Goal: Information Seeking & Learning: Check status

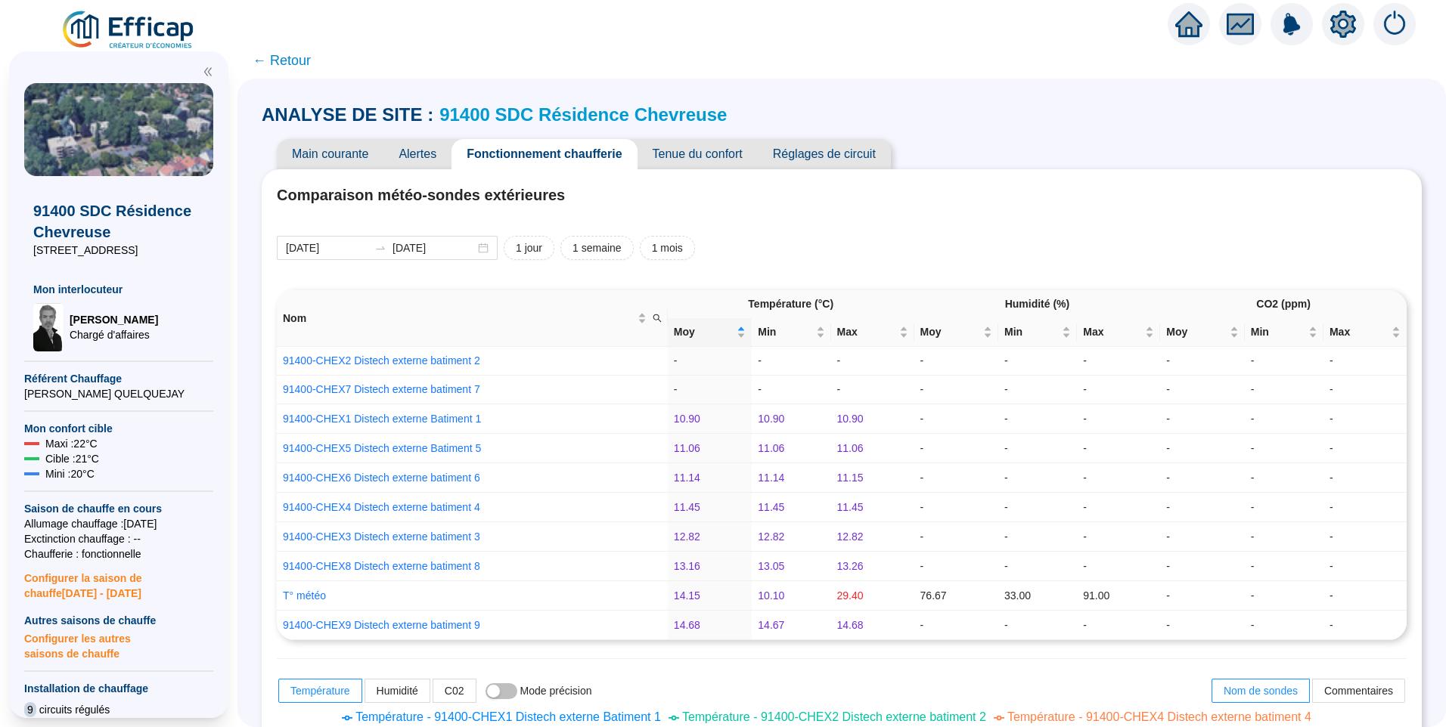
click at [112, 26] on img at bounding box center [128, 30] width 137 height 42
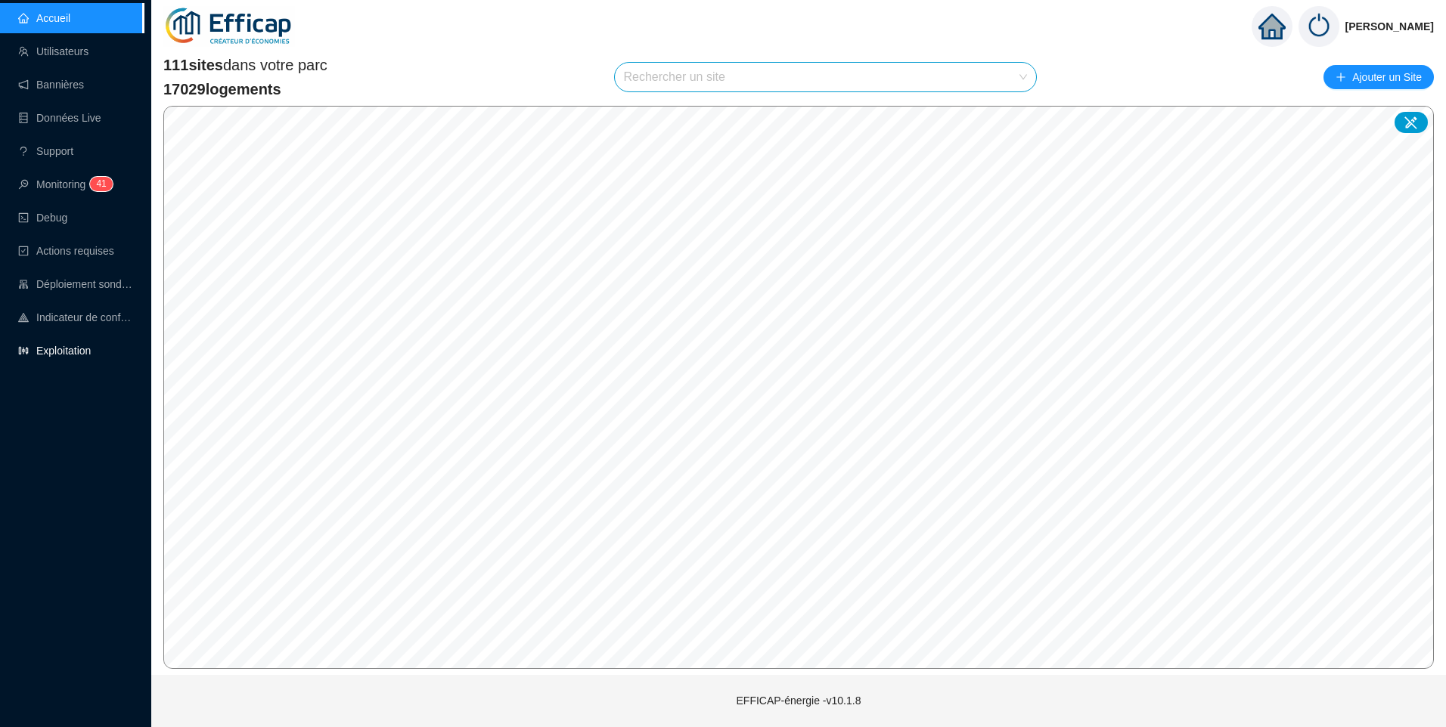
click at [76, 352] on link "Exploitation" at bounding box center [54, 351] width 73 height 12
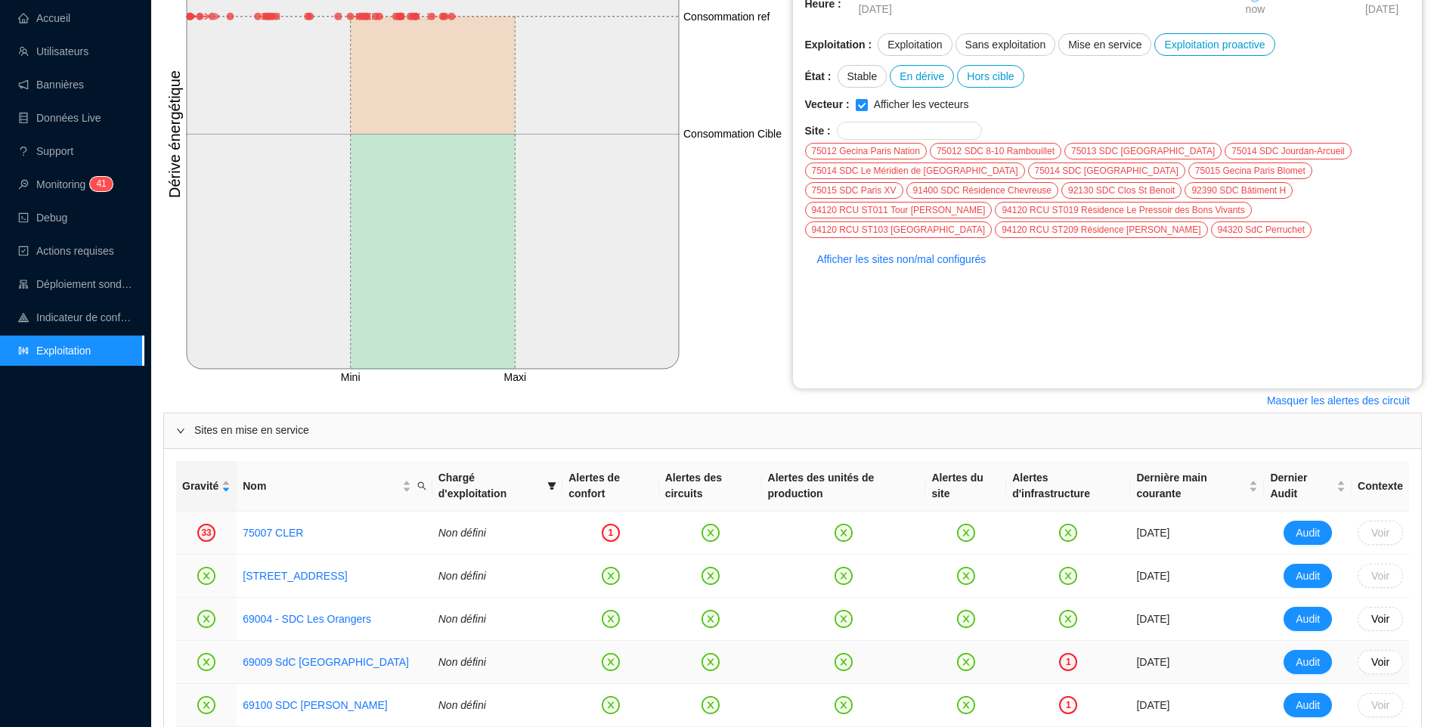
scroll to position [454, 0]
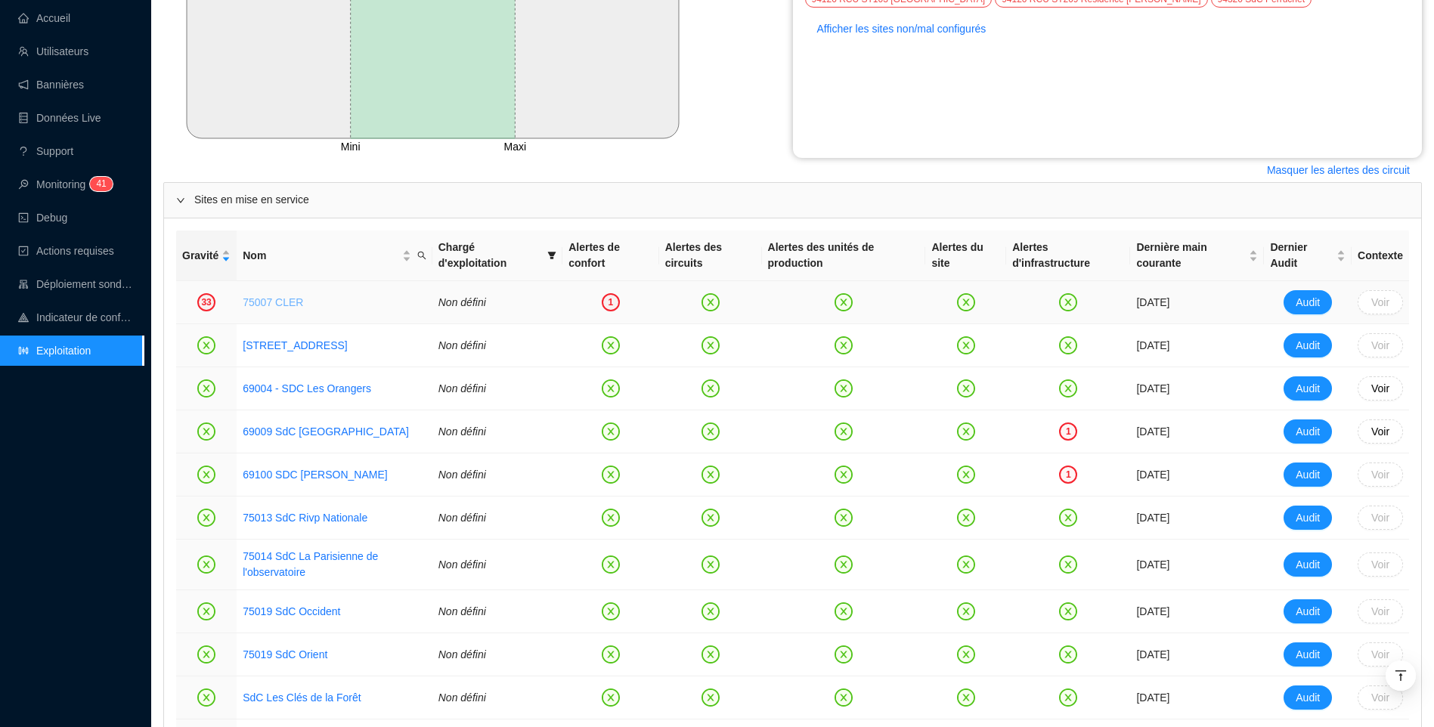
click at [258, 305] on link "75007 CLER" at bounding box center [273, 302] width 60 height 12
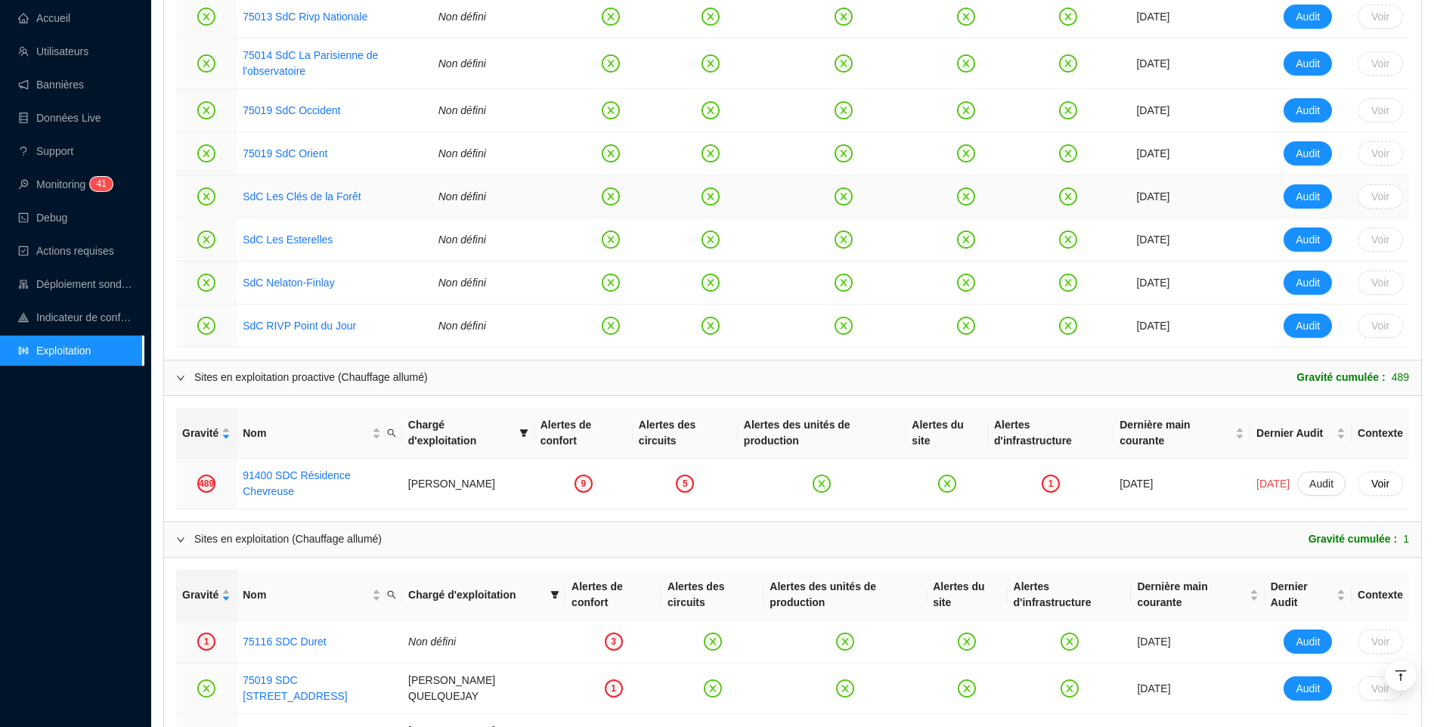
scroll to position [1104, 0]
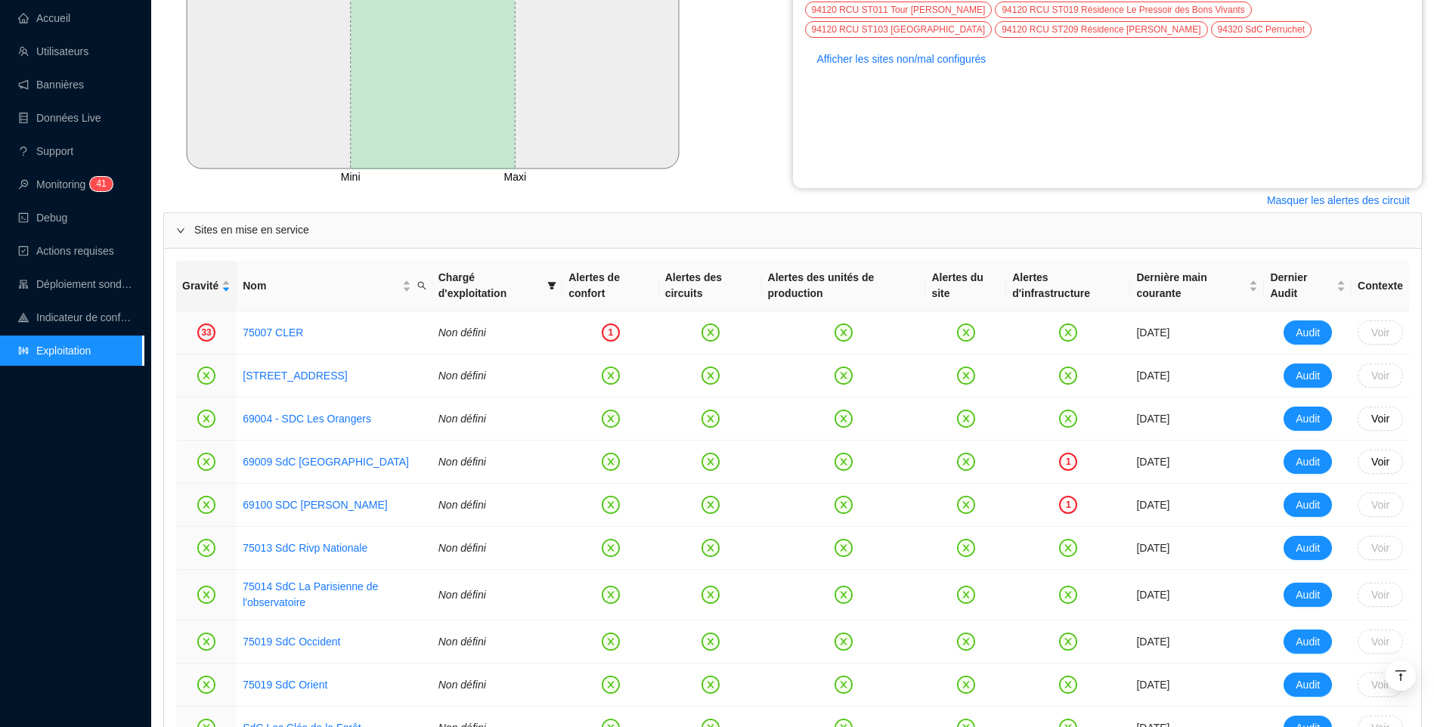
drag, startPoint x: 82, startPoint y: 573, endPoint x: 88, endPoint y: 558, distance: 16.3
click at [83, 567] on div "Accueil Utilisateurs Bannières Données Live Support Monitoring 4 1 Debug Action…" at bounding box center [72, 363] width 144 height 727
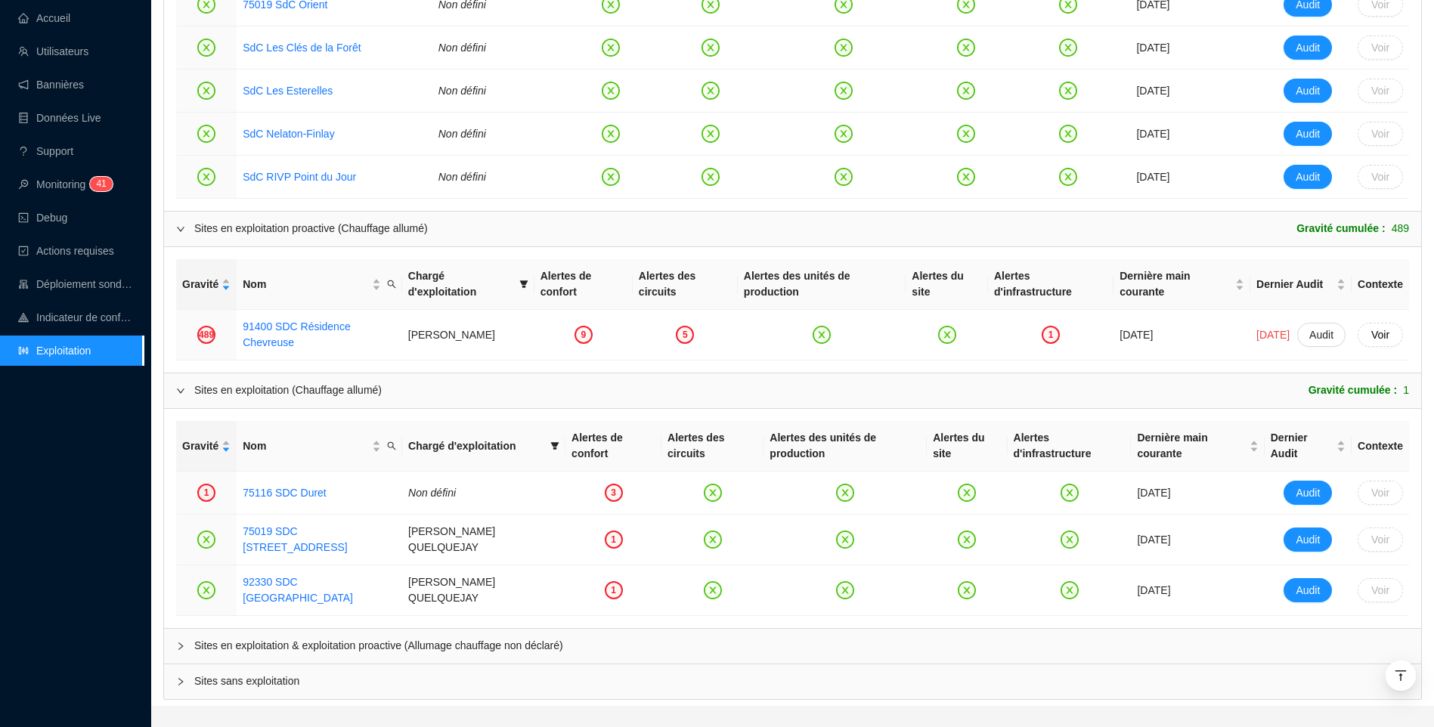
click at [275, 629] on div "Sites en exploitation & exploitation proactive (Allumage chauffage non déclaré)" at bounding box center [792, 646] width 1257 height 35
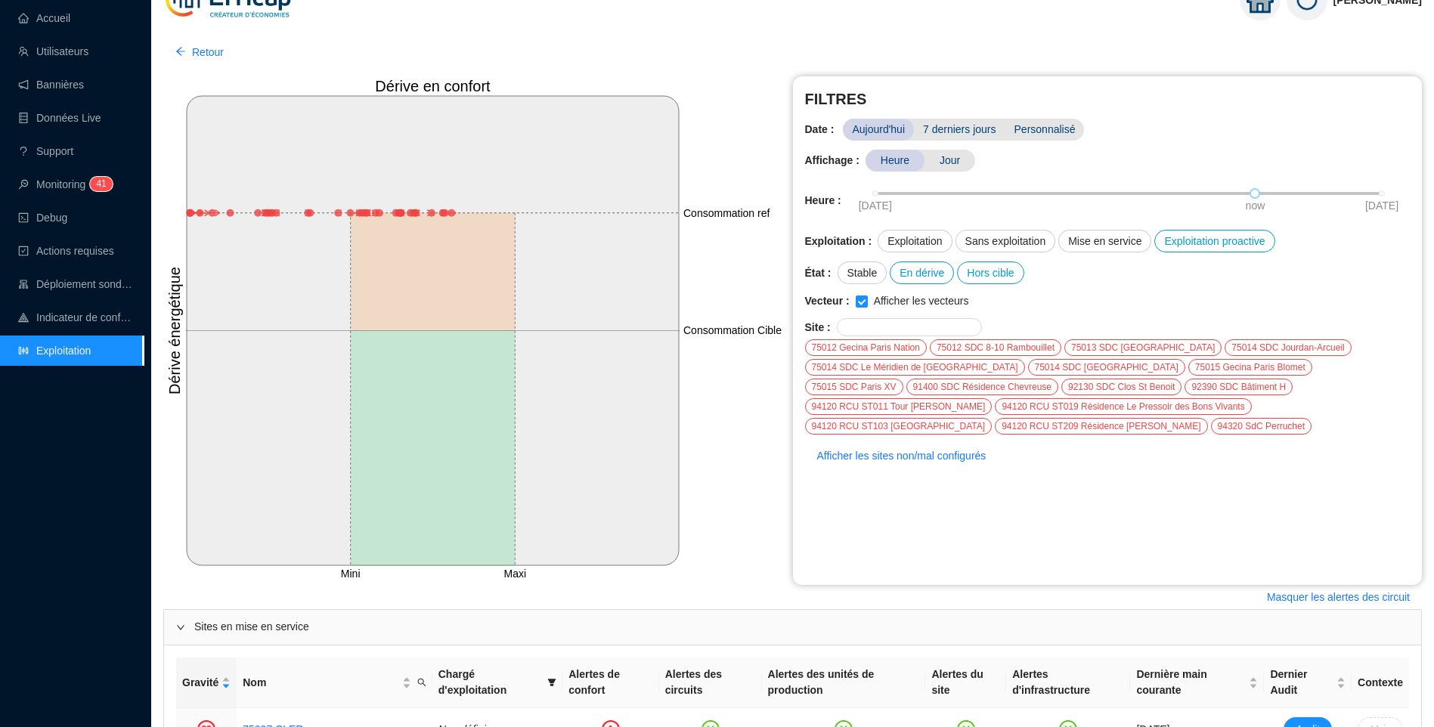
scroll to position [0, 0]
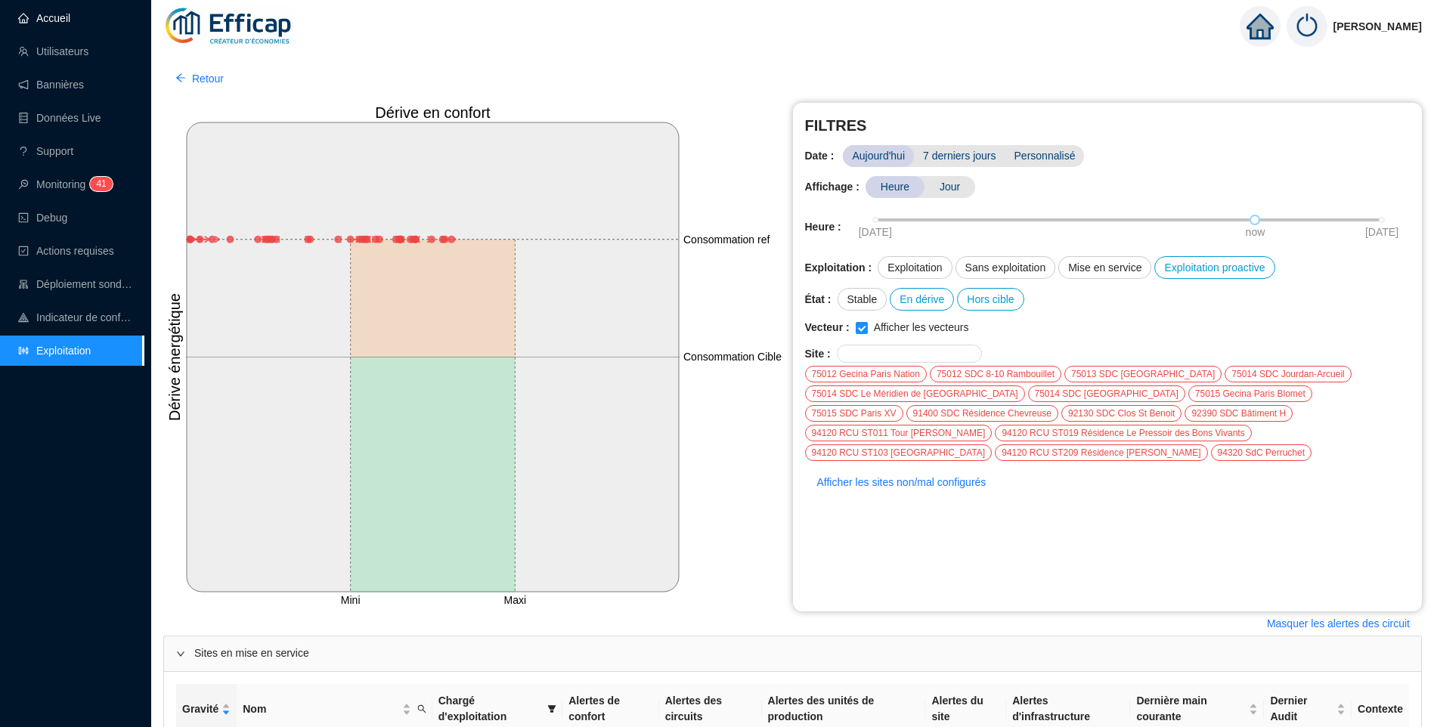
click at [51, 20] on link "Accueil" at bounding box center [44, 18] width 52 height 12
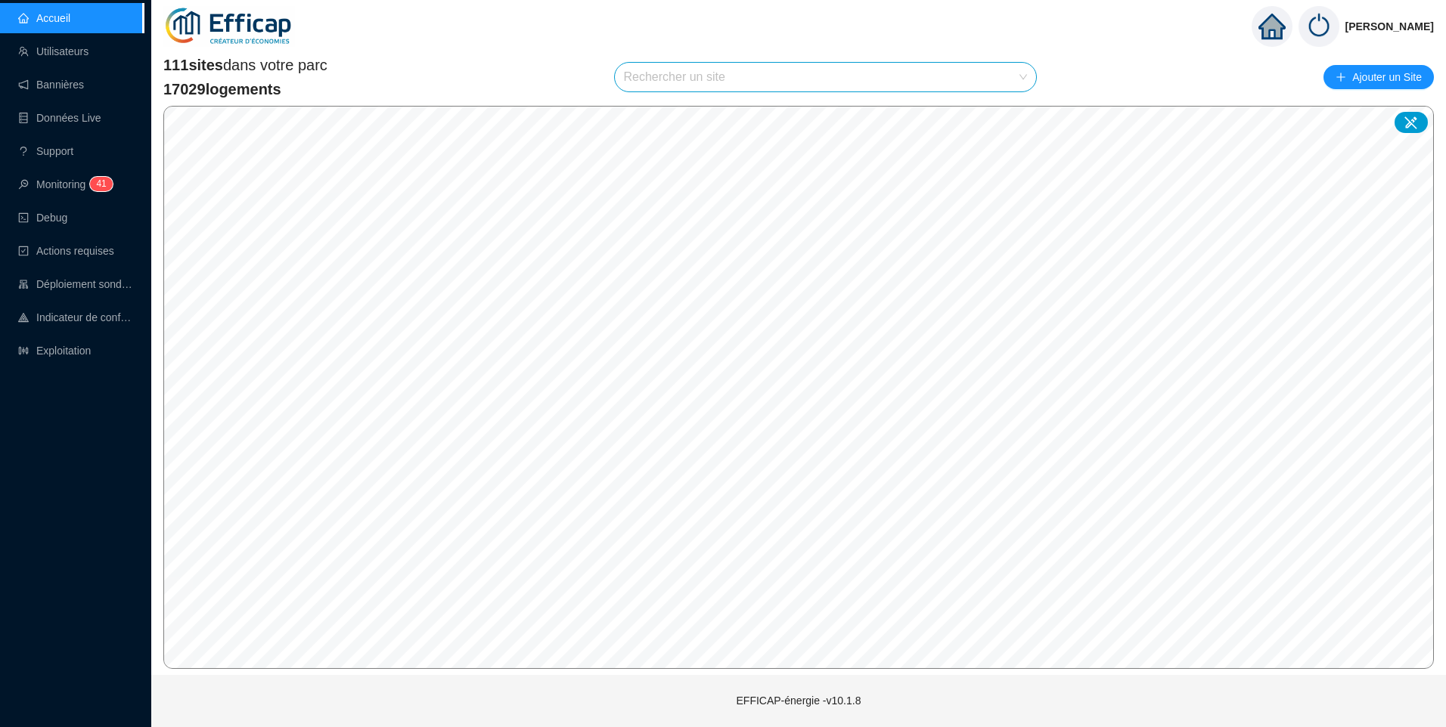
click at [662, 76] on input "search" at bounding box center [819, 77] width 390 height 29
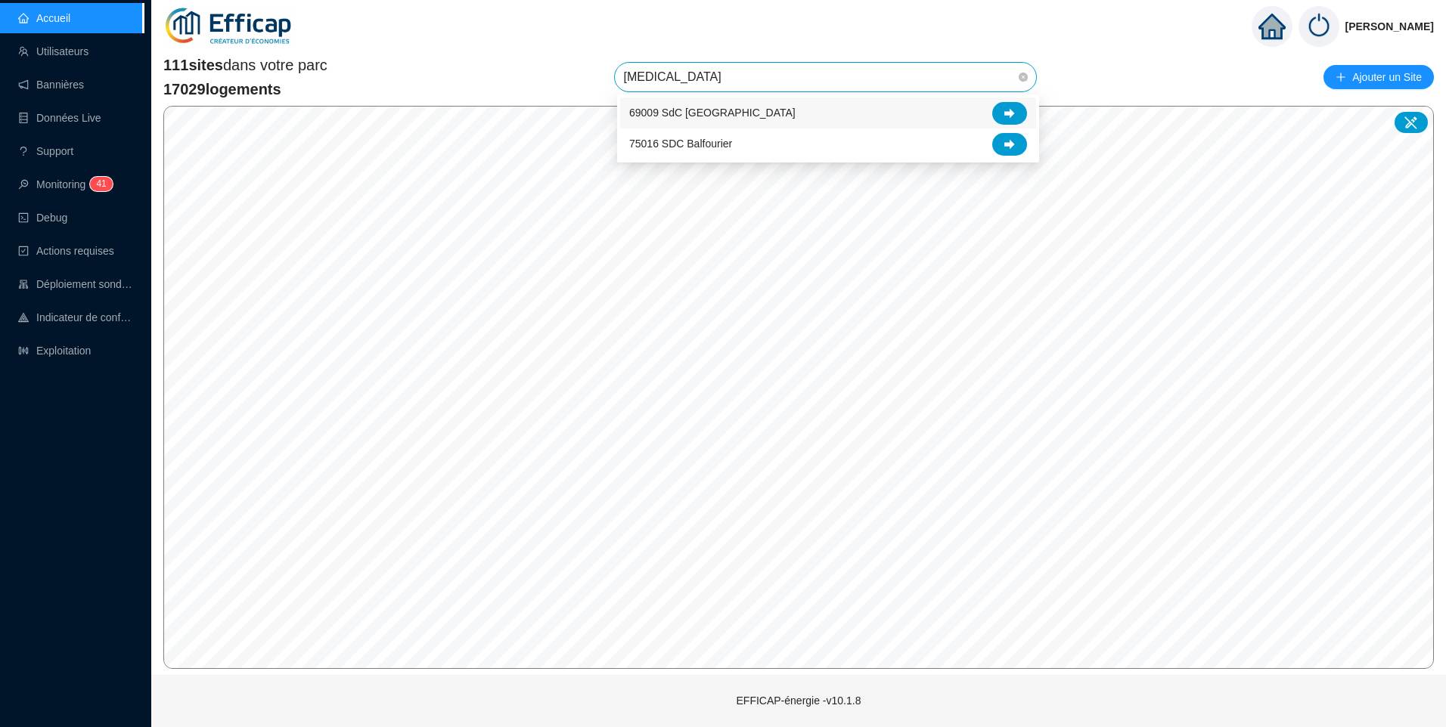
type input "balm"
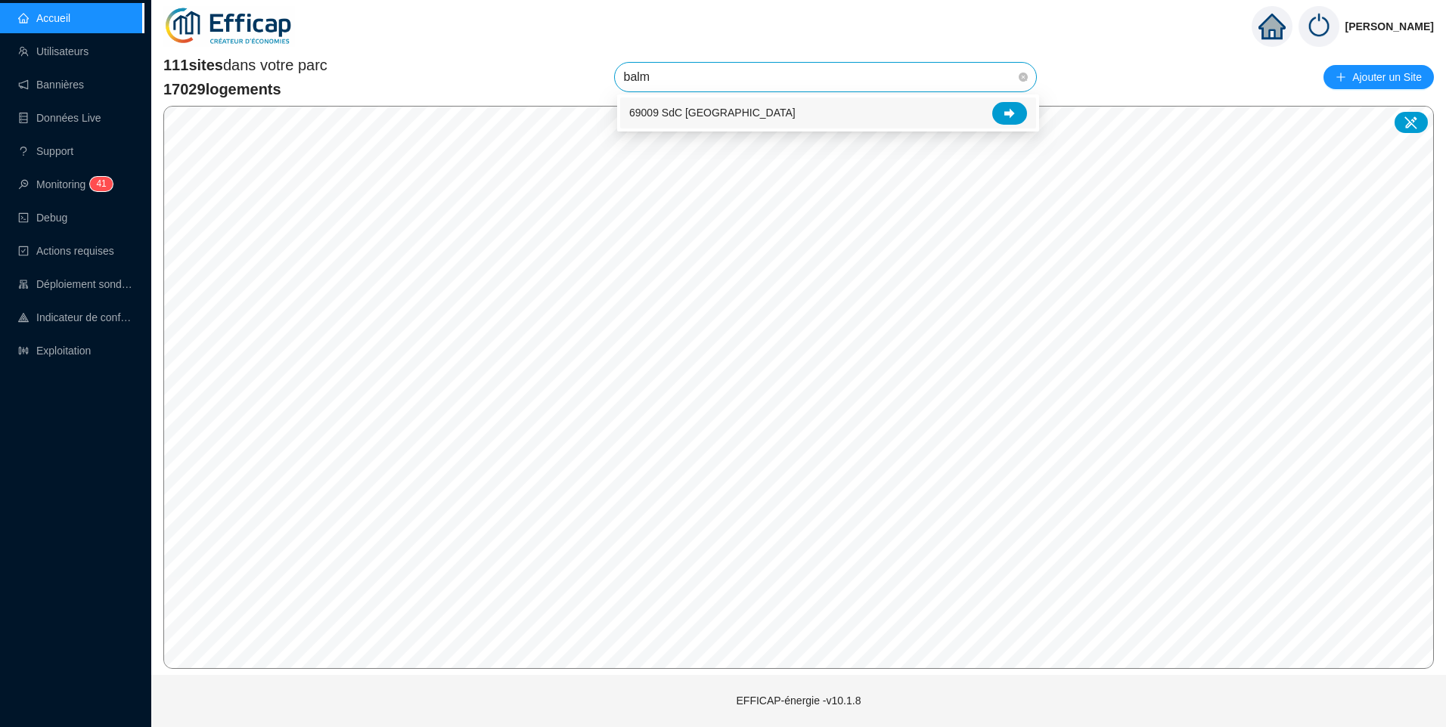
click at [730, 113] on span "69009 SdC [GEOGRAPHIC_DATA]" at bounding box center [712, 113] width 166 height 16
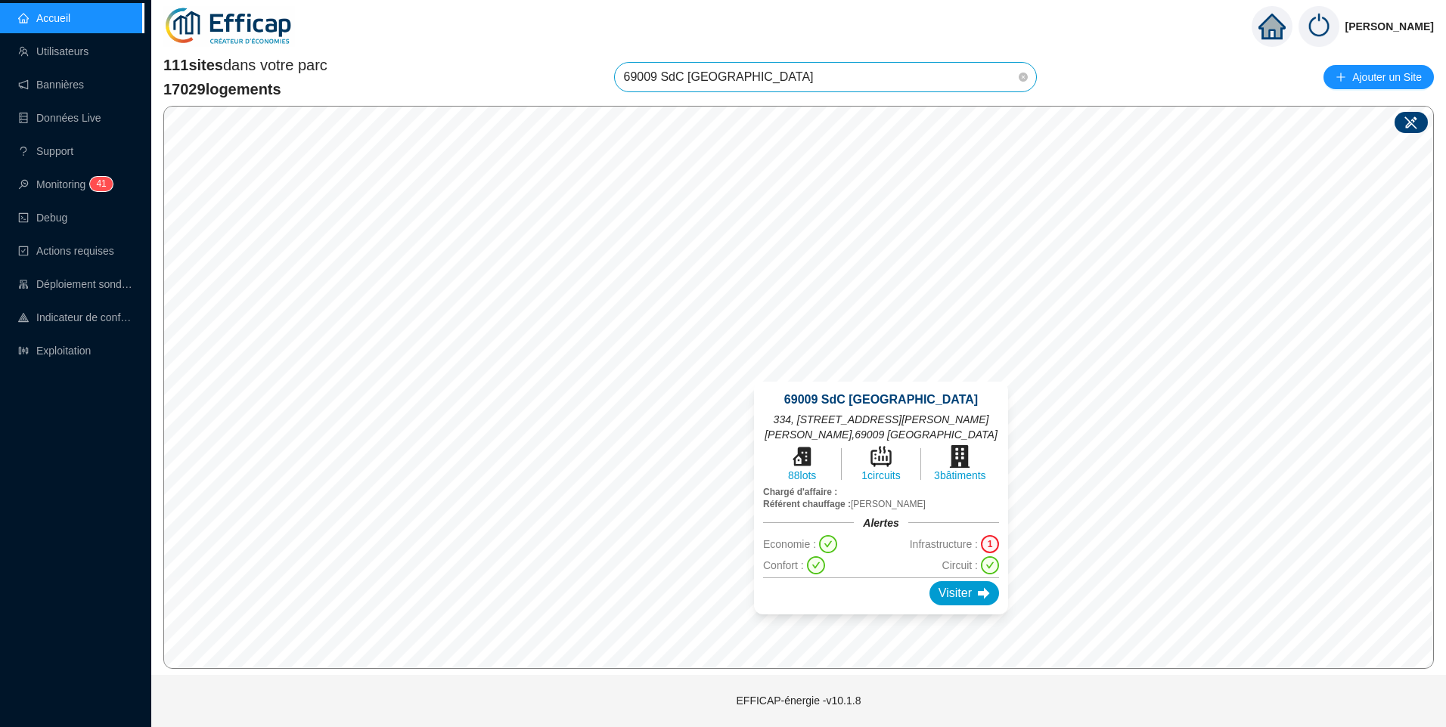
click at [1414, 119] on icon at bounding box center [1410, 122] width 13 height 13
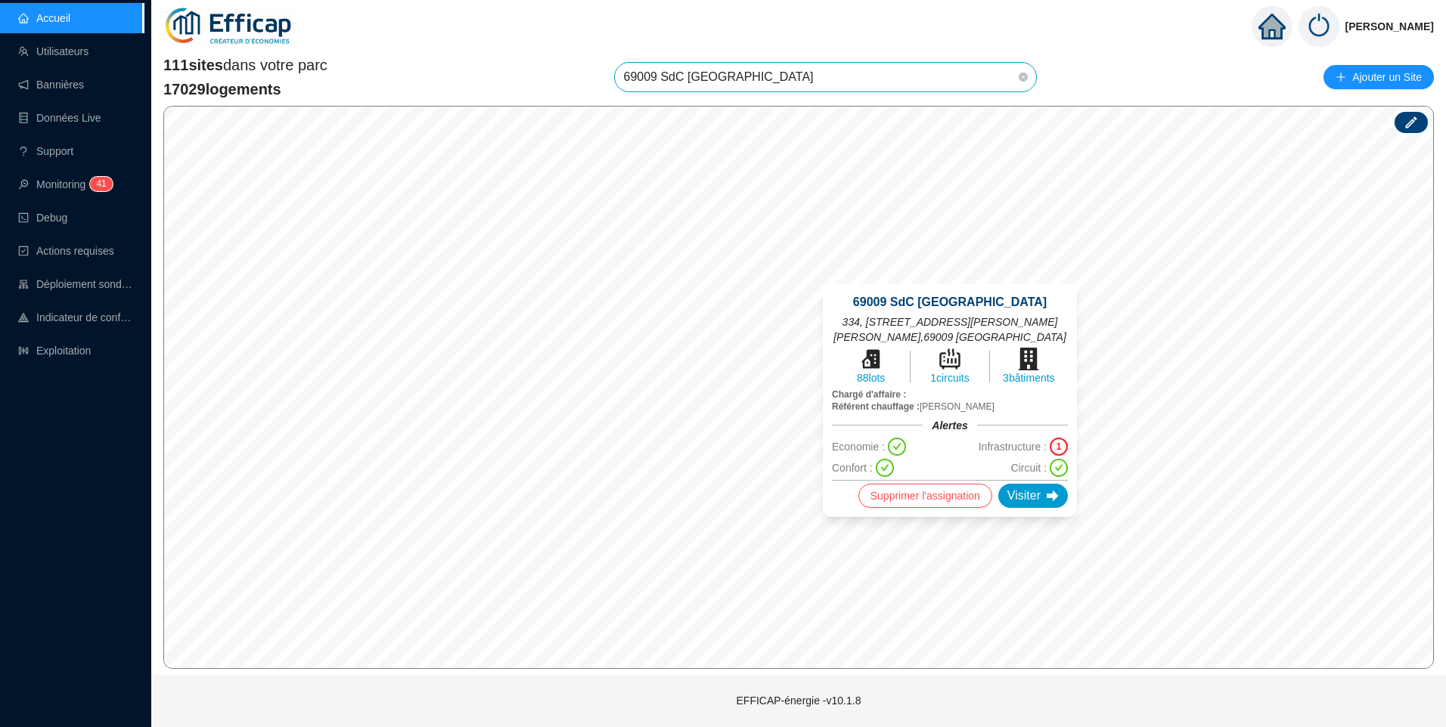
click at [976, 410] on div "© Mapbox © OpenStreetMap Improve this map 69009 SdC Balmont Ouest 334, 335, 336…" at bounding box center [798, 387] width 1270 height 563
click at [722, 36] on div "Christophe Coiron 111 sites dans votre parc 17029 logements 69009 SdC Balmont O…" at bounding box center [798, 363] width 1295 height 727
click at [82, 345] on link "Exploitation" at bounding box center [54, 351] width 73 height 12
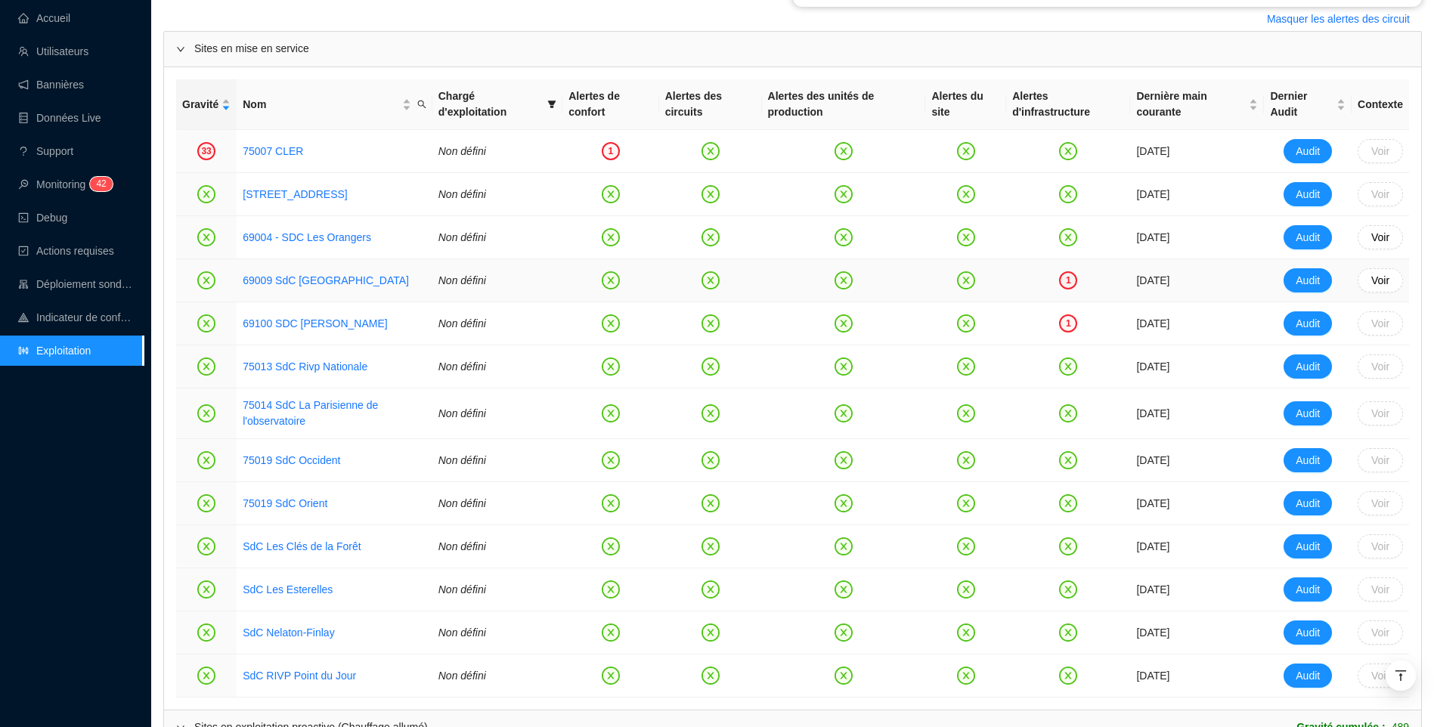
scroll to position [1104, 0]
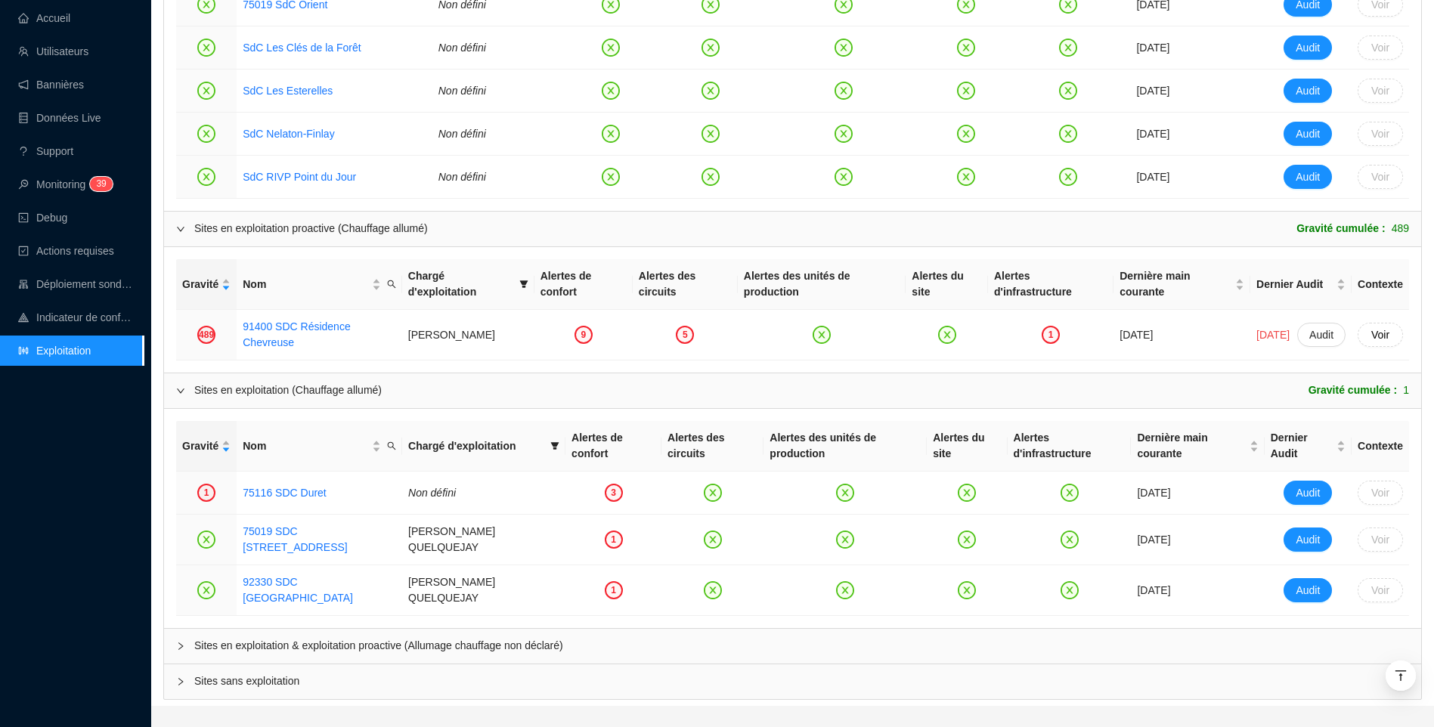
drag, startPoint x: 285, startPoint y: 611, endPoint x: 400, endPoint y: 343, distance: 291.3
click at [285, 638] on span "Sites en exploitation & exploitation proactive (Allumage chauffage non déclaré)" at bounding box center [801, 646] width 1215 height 16
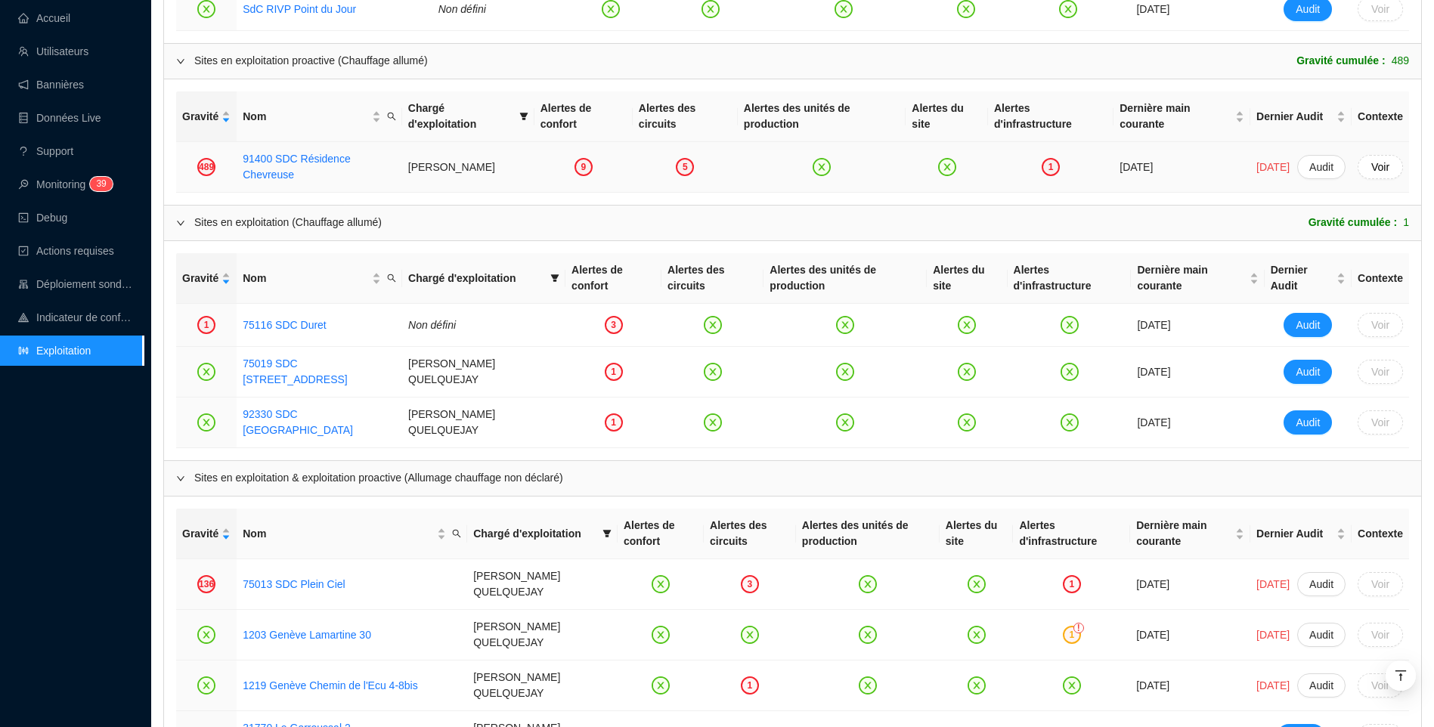
scroll to position [1482, 0]
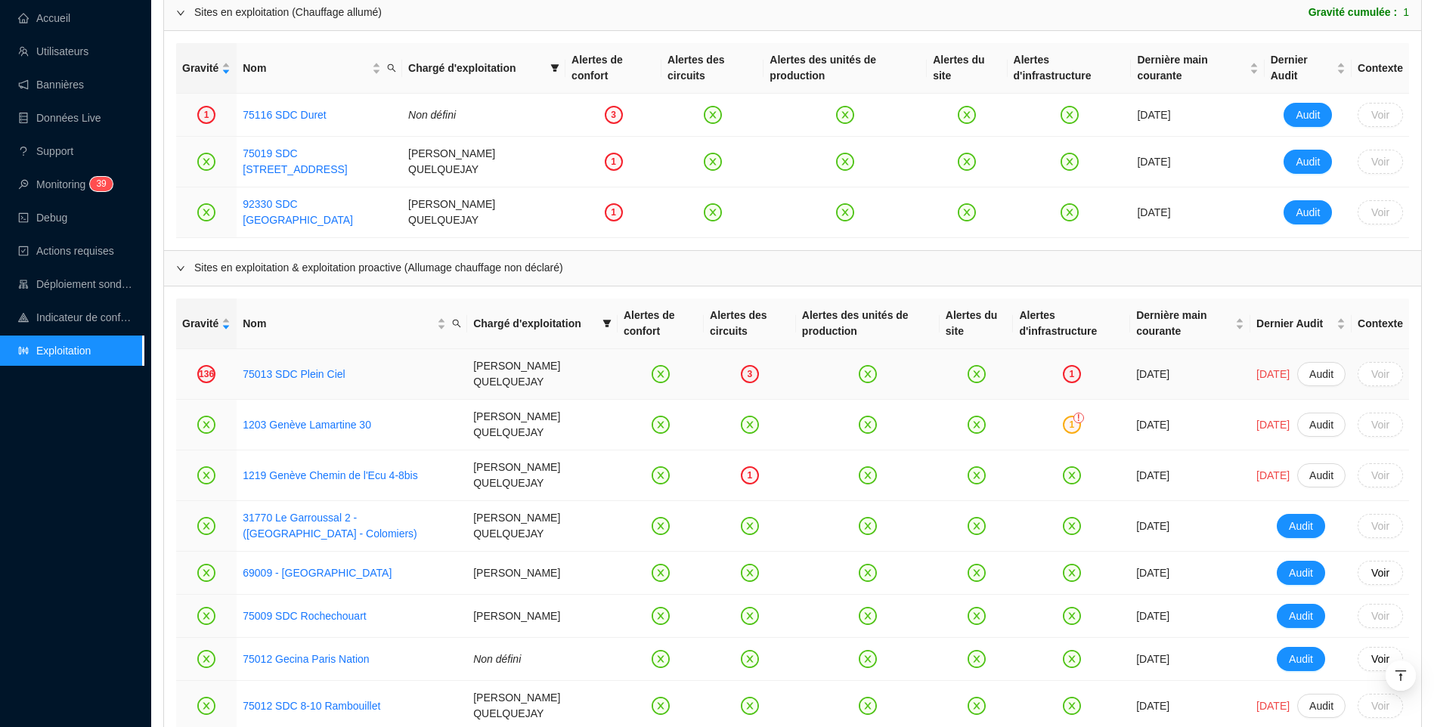
click at [250, 352] on td "75013 SDC Plein Ciel" at bounding box center [352, 374] width 231 height 51
click at [258, 368] on link "75013 SDC Plein Ciel" at bounding box center [294, 374] width 102 height 12
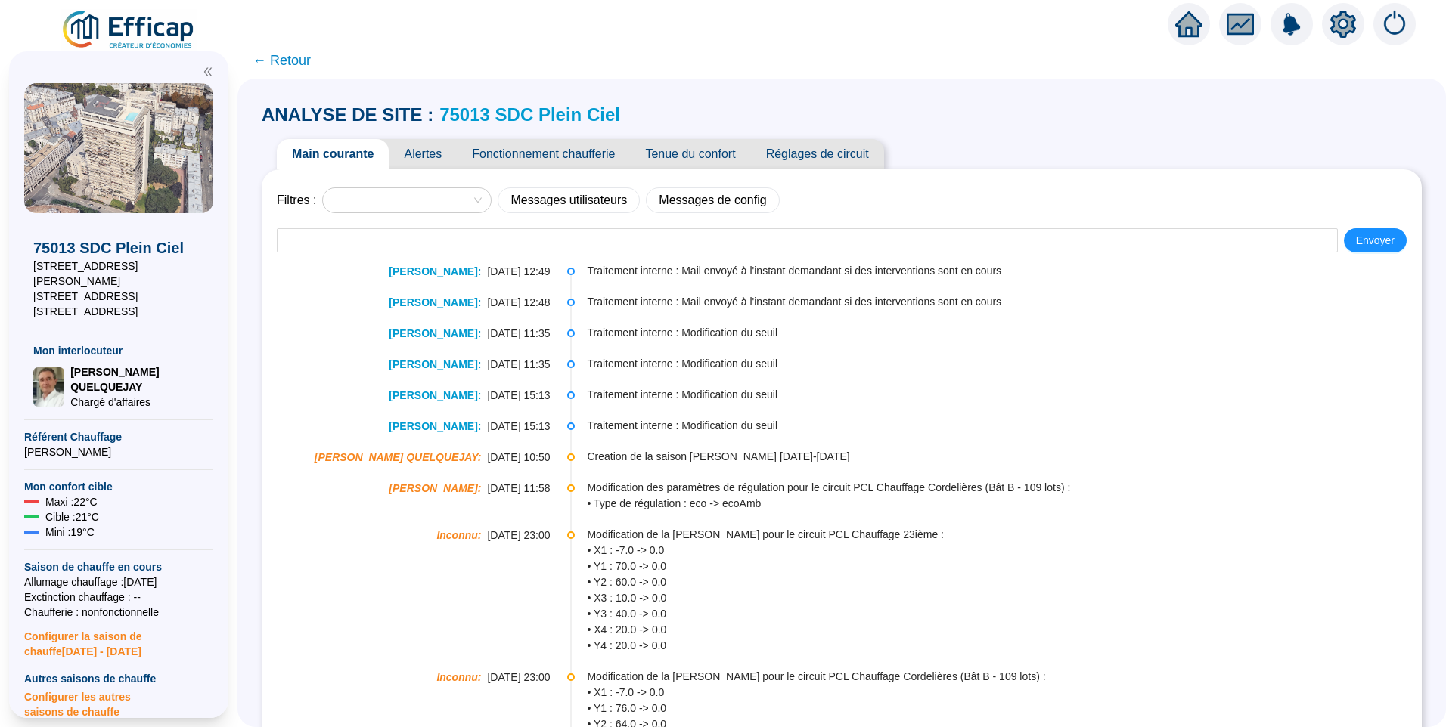
click at [444, 156] on span "Alertes" at bounding box center [423, 154] width 68 height 30
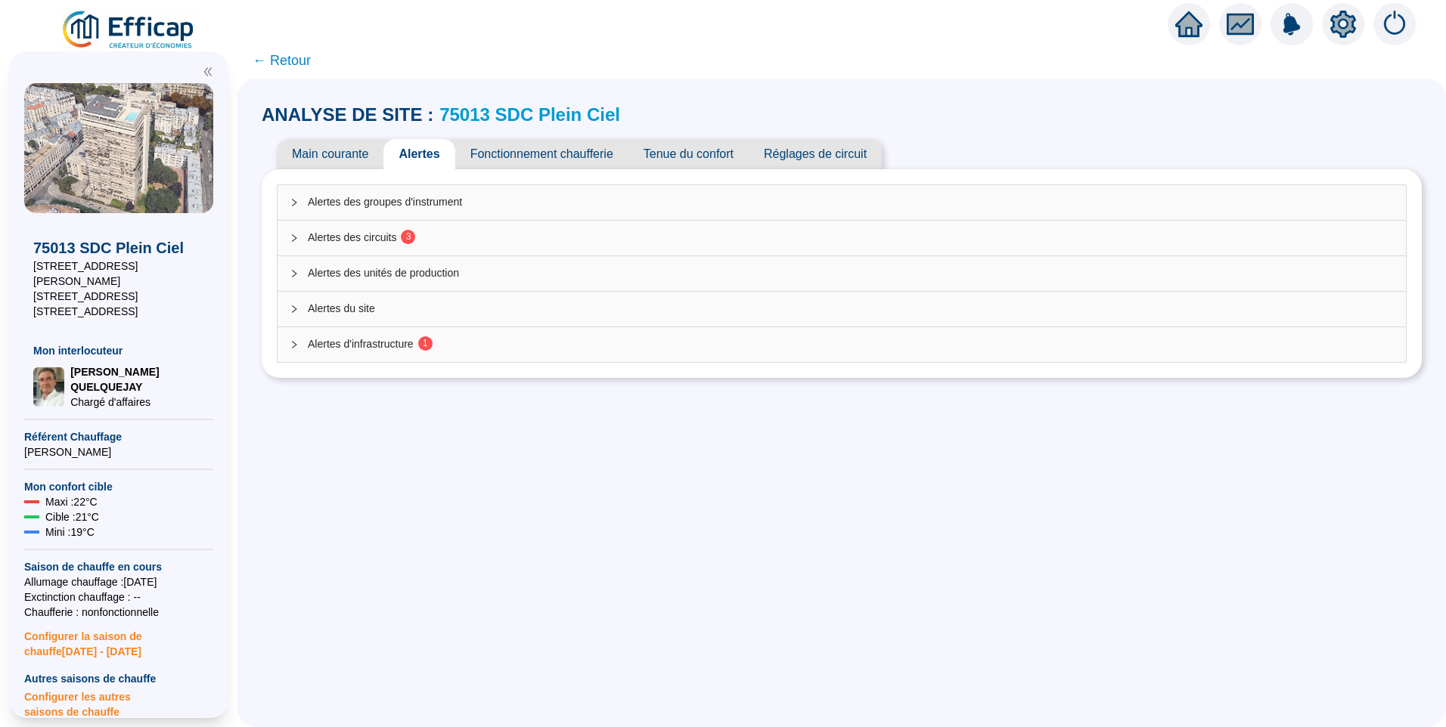
click at [389, 230] on span "Alertes des circuits 3" at bounding box center [851, 238] width 1086 height 16
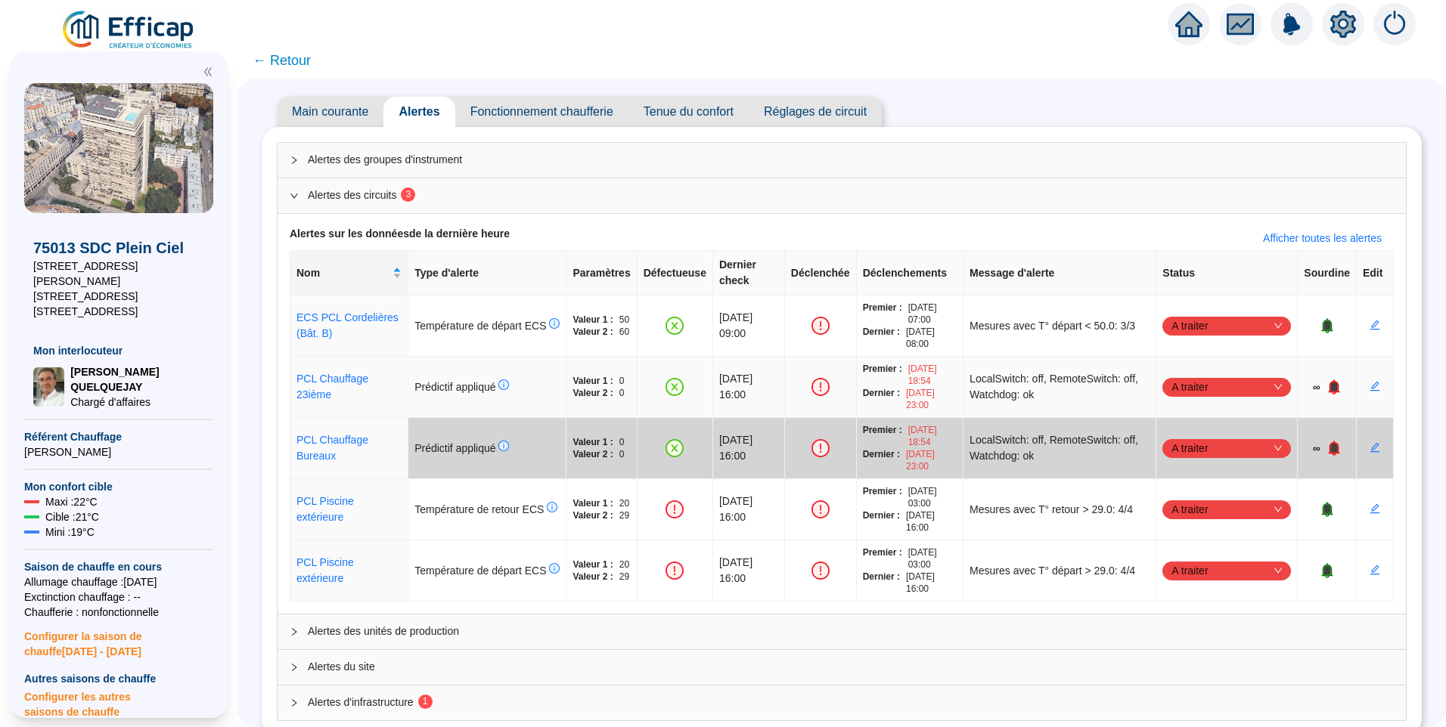
scroll to position [56, 0]
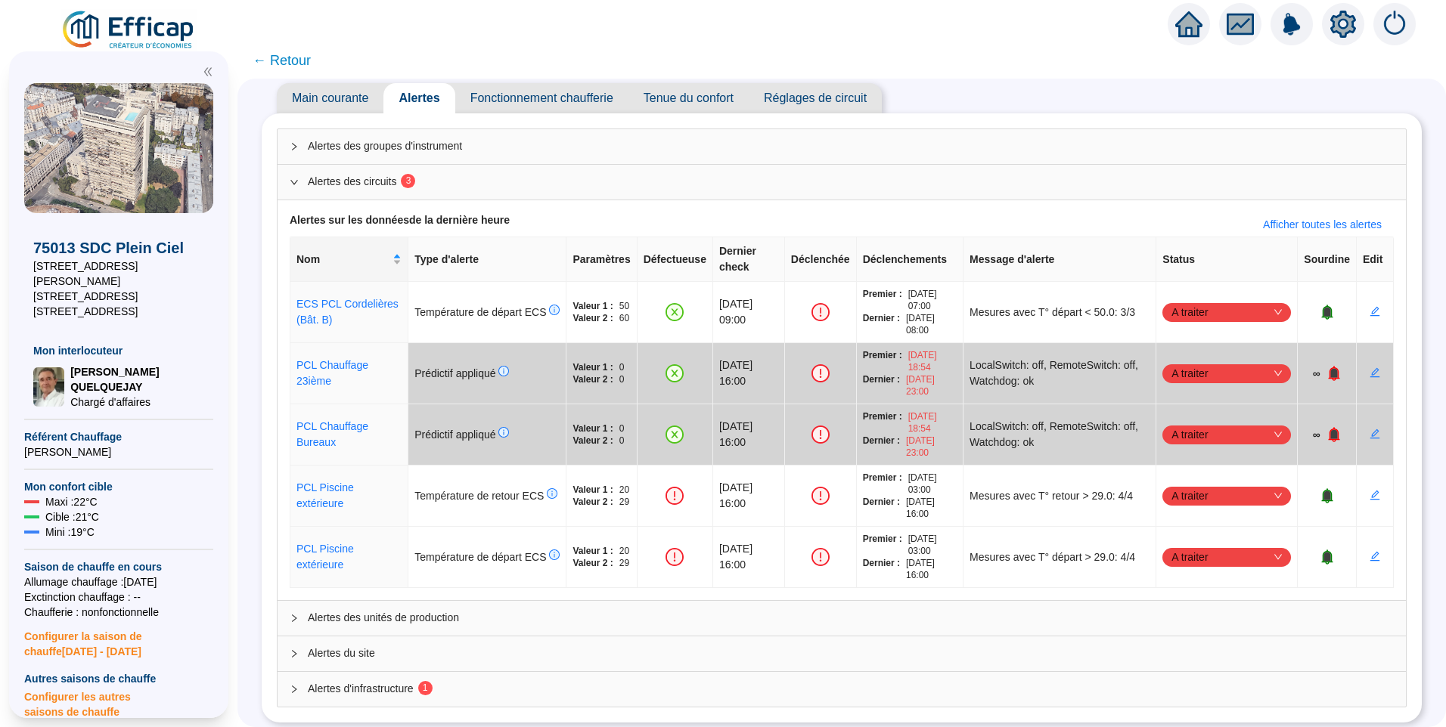
click at [496, 681] on span "Alertes d'infrastructure 1" at bounding box center [851, 689] width 1086 height 16
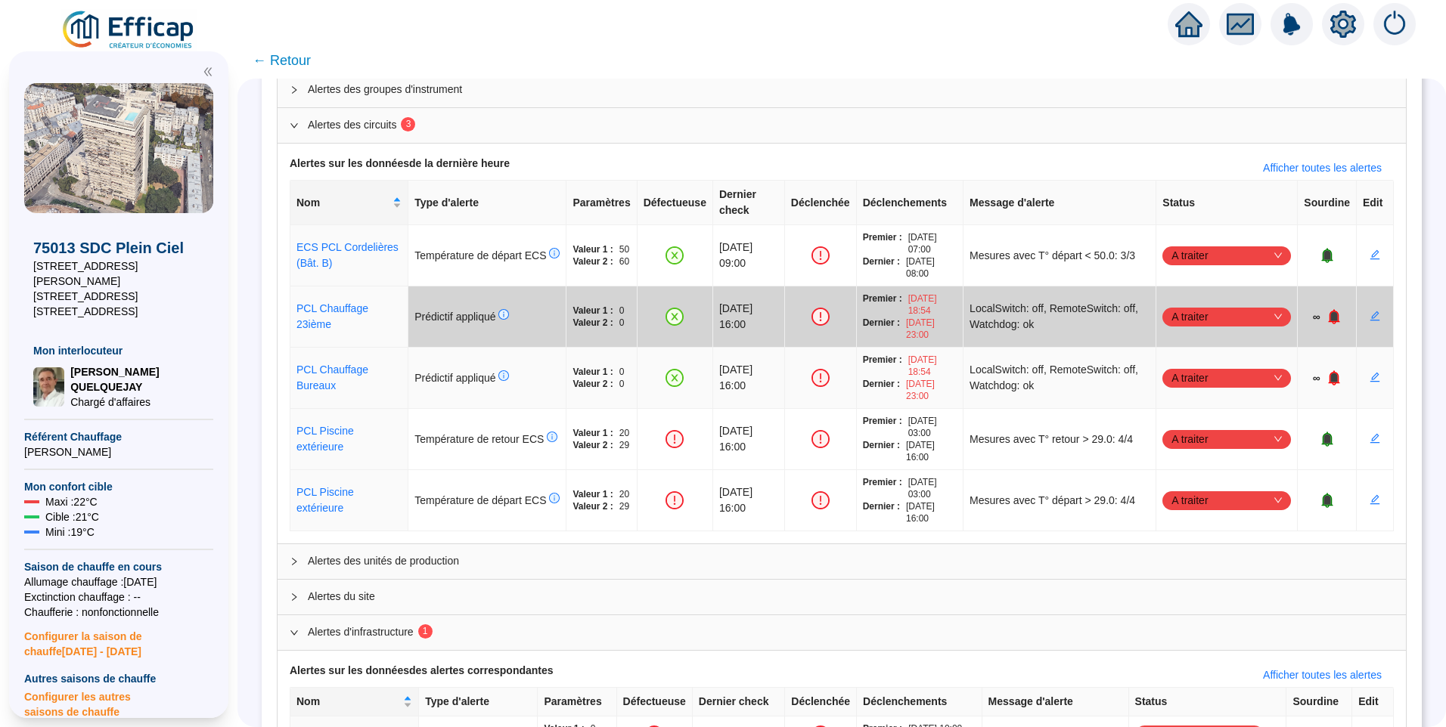
scroll to position [172, 0]
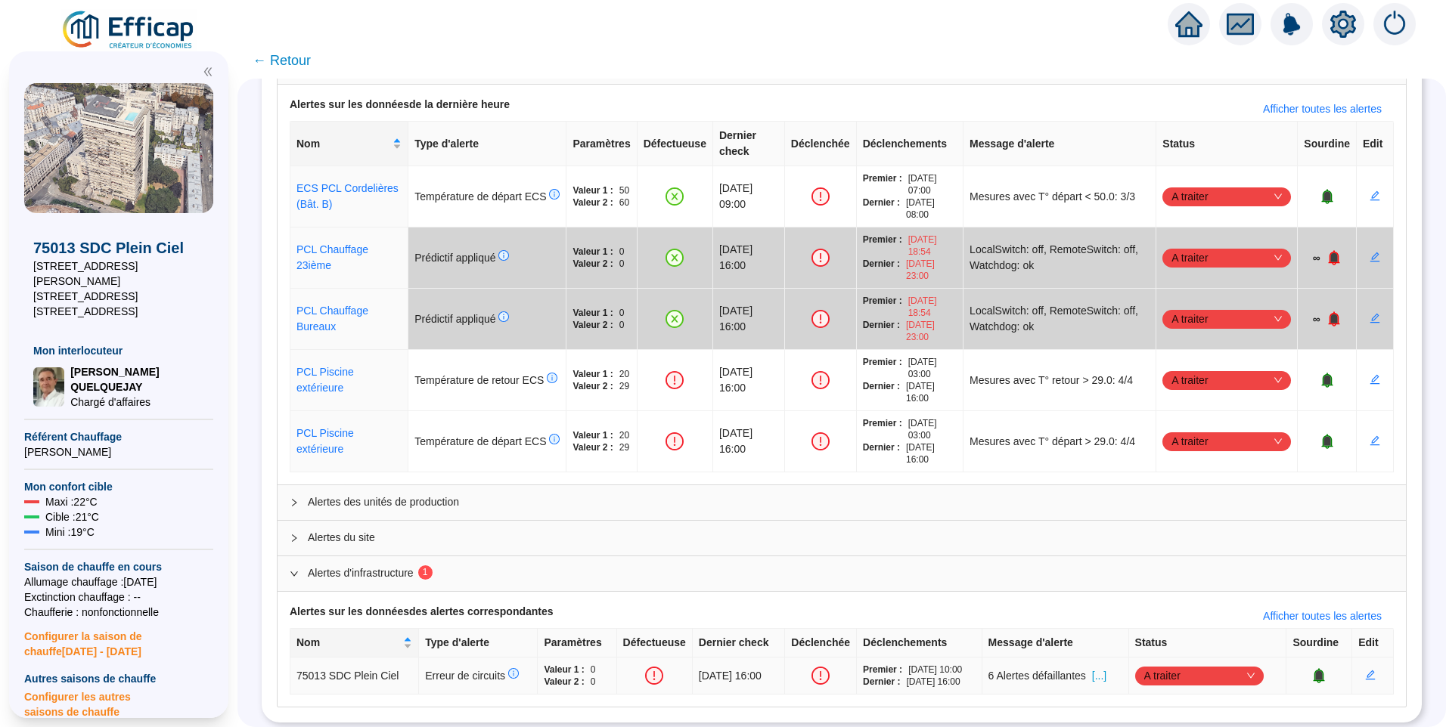
click at [1106, 668] on span "[...]" at bounding box center [1099, 676] width 14 height 16
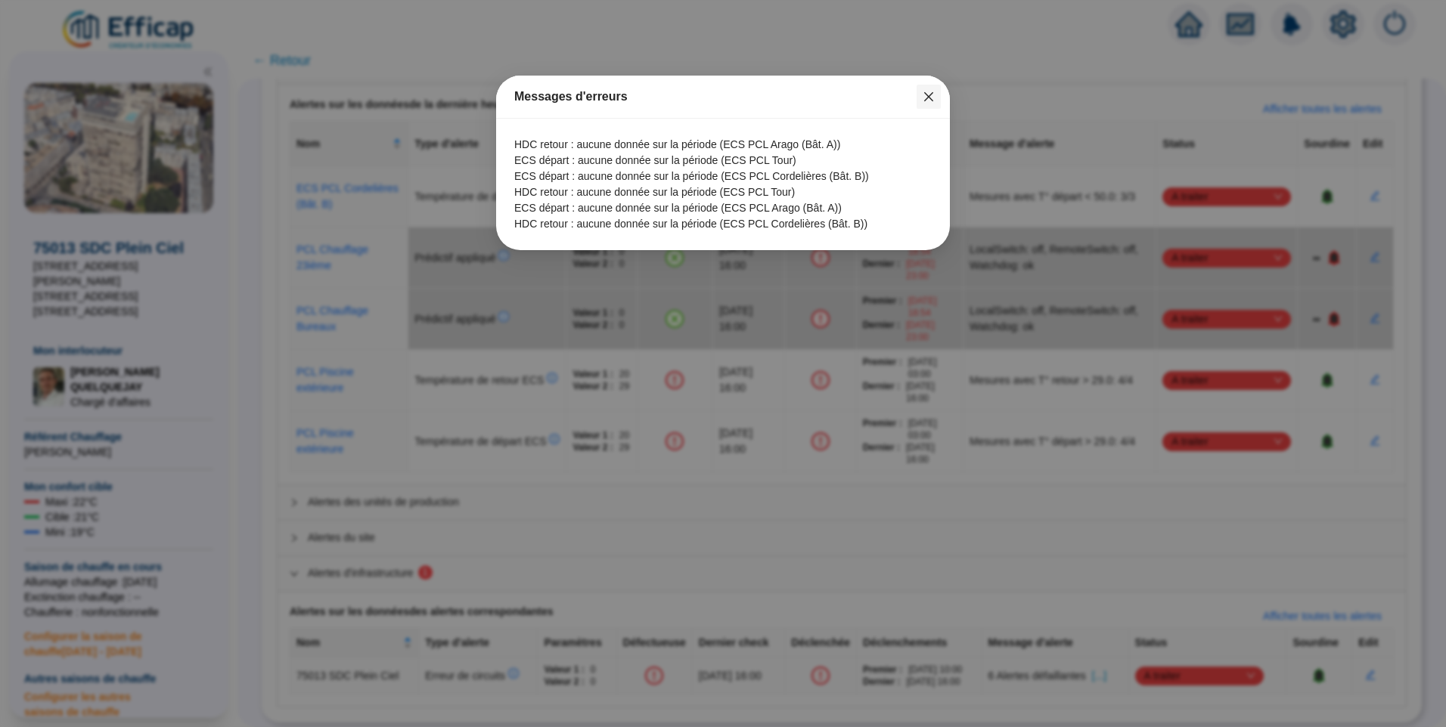
click at [926, 95] on icon "close" at bounding box center [929, 97] width 12 height 12
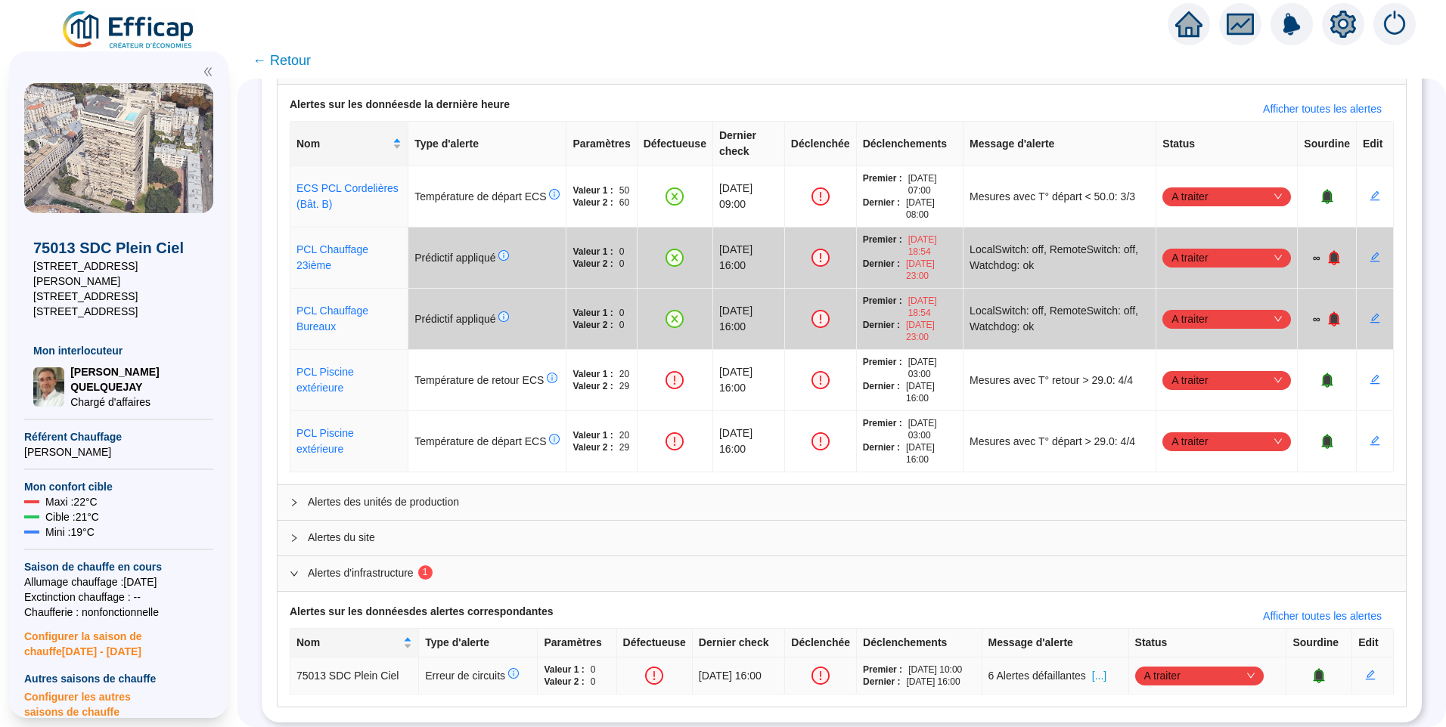
click at [1106, 668] on span "[...]" at bounding box center [1099, 676] width 14 height 16
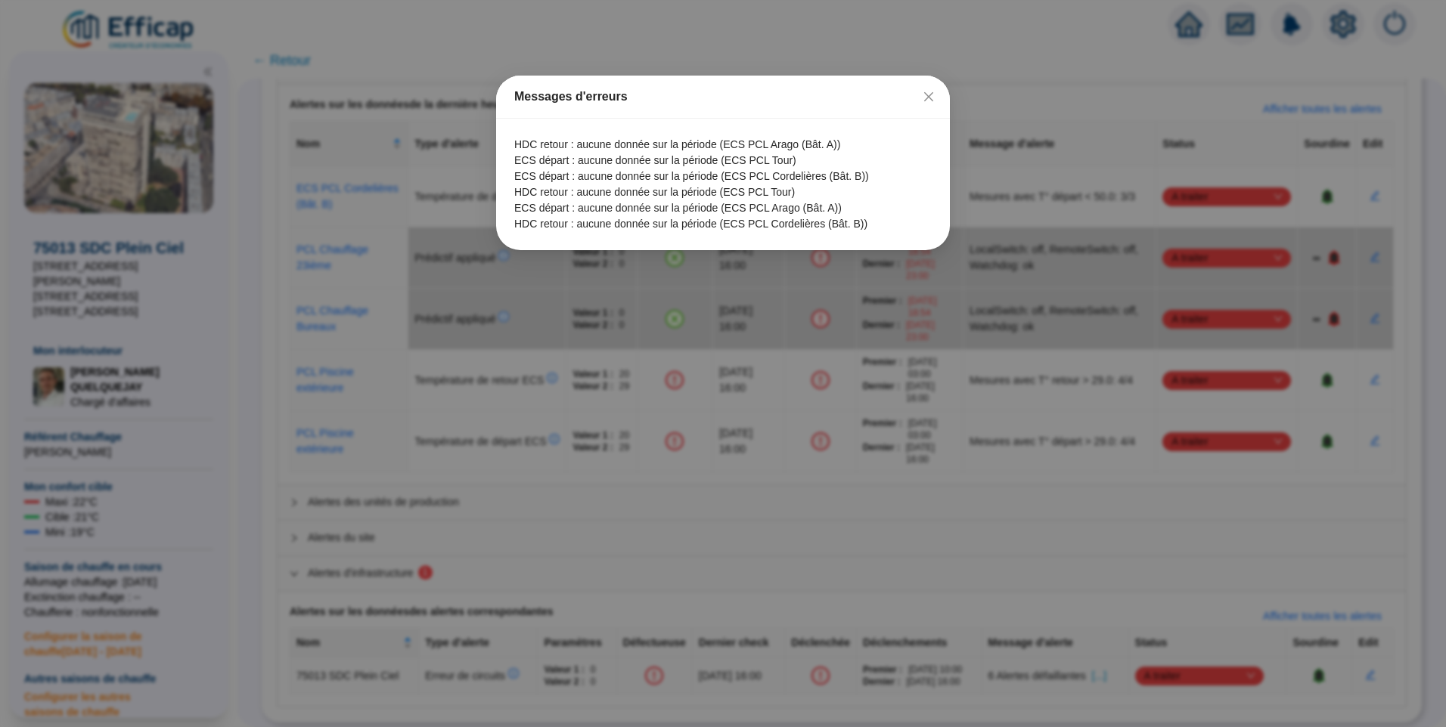
click at [650, 503] on div "Messages d'erreurs HDC retour : aucune donnée sur la période (ECS PCL Arago (Bâ…" at bounding box center [723, 363] width 1446 height 727
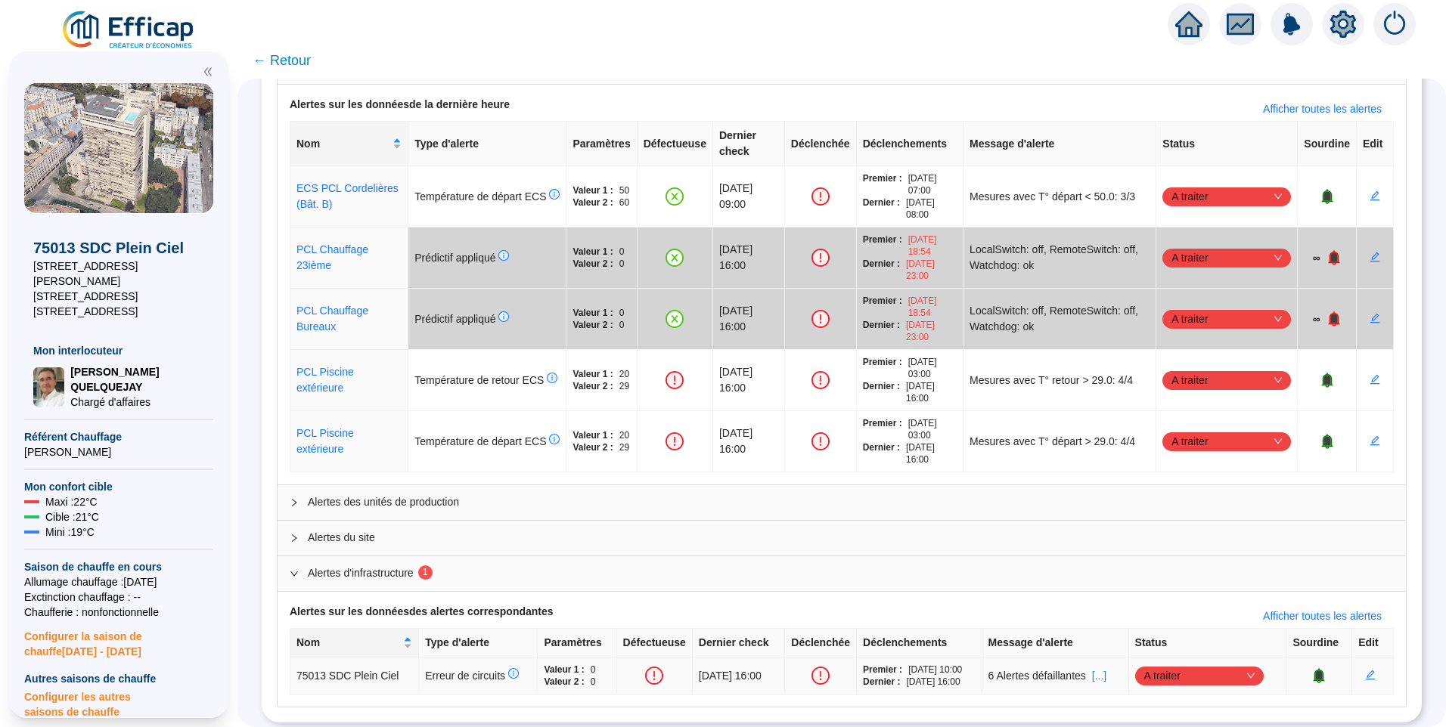
click at [1106, 668] on td "6 Alertes défaillantes [...]" at bounding box center [1055, 676] width 147 height 37
click at [1106, 668] on span "[...]" at bounding box center [1099, 676] width 14 height 16
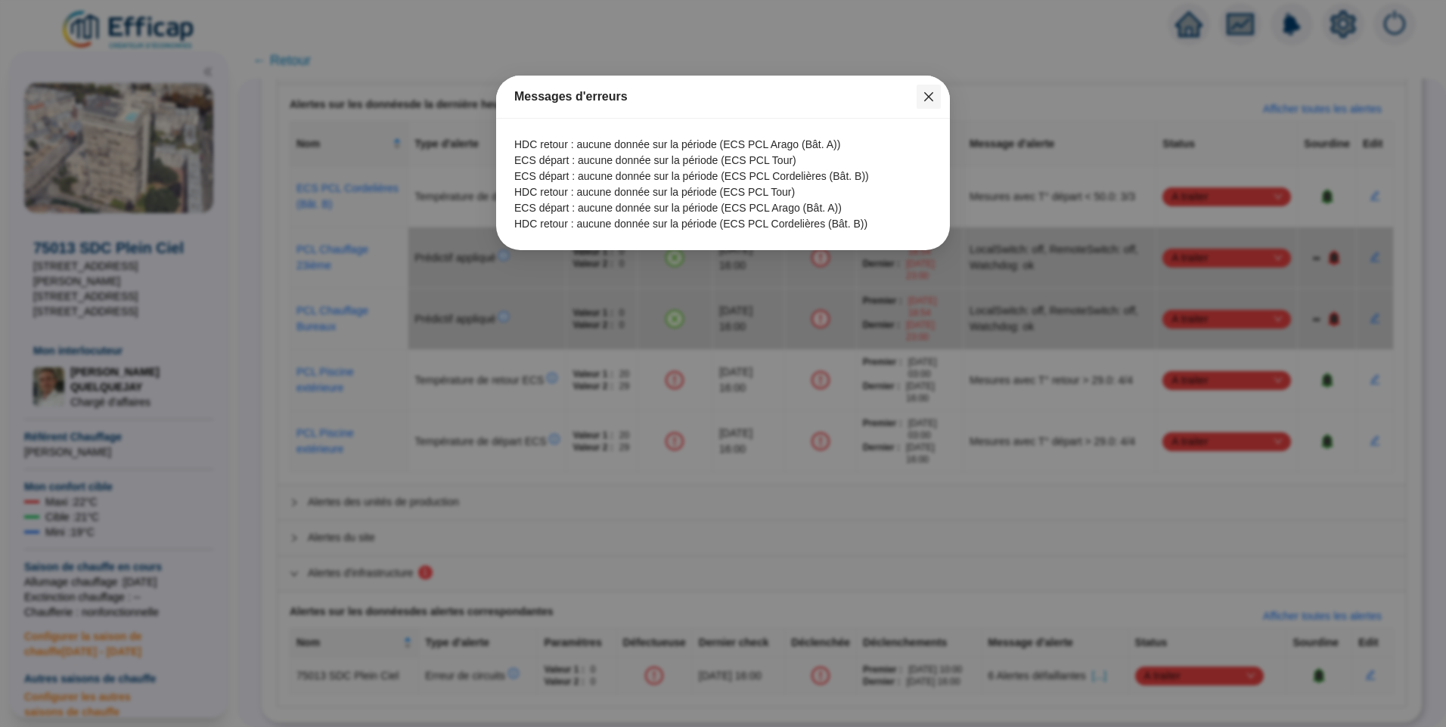
click at [929, 98] on icon "close" at bounding box center [928, 96] width 9 height 9
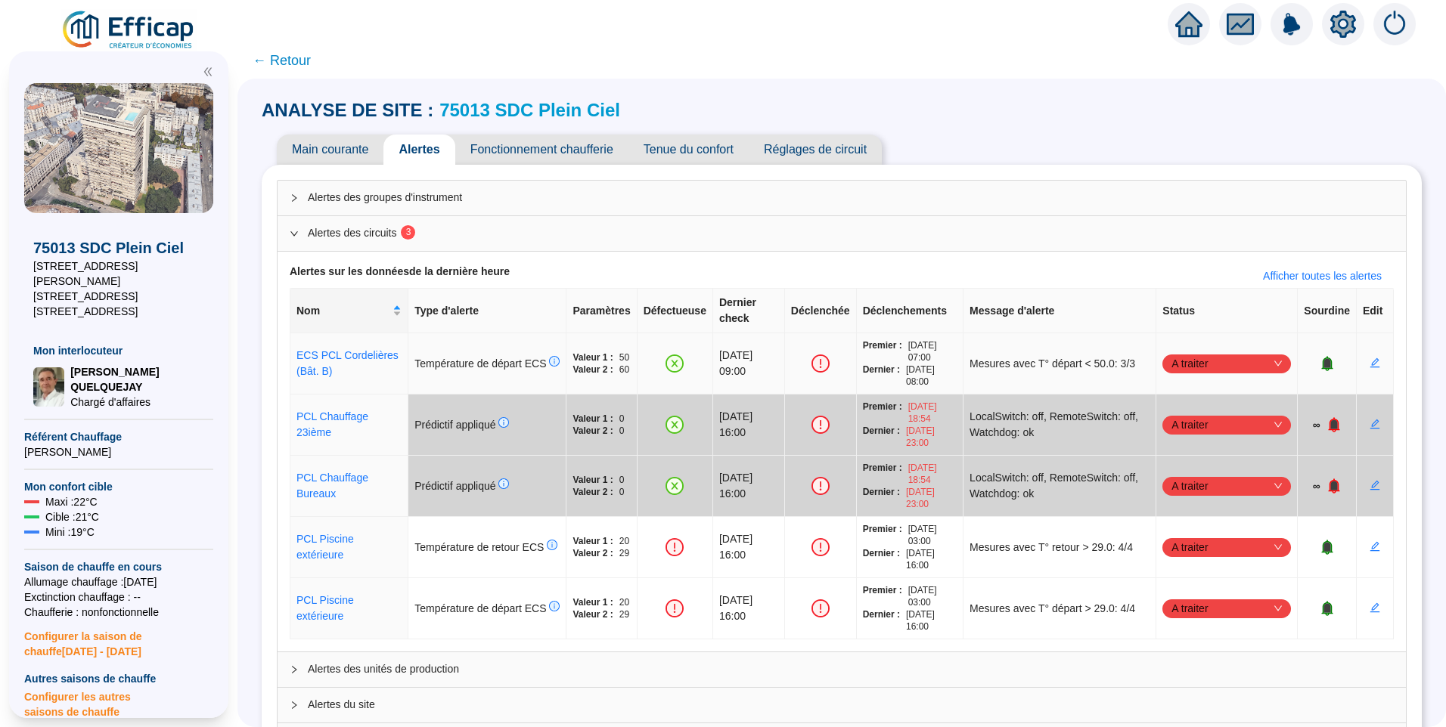
scroll to position [0, 0]
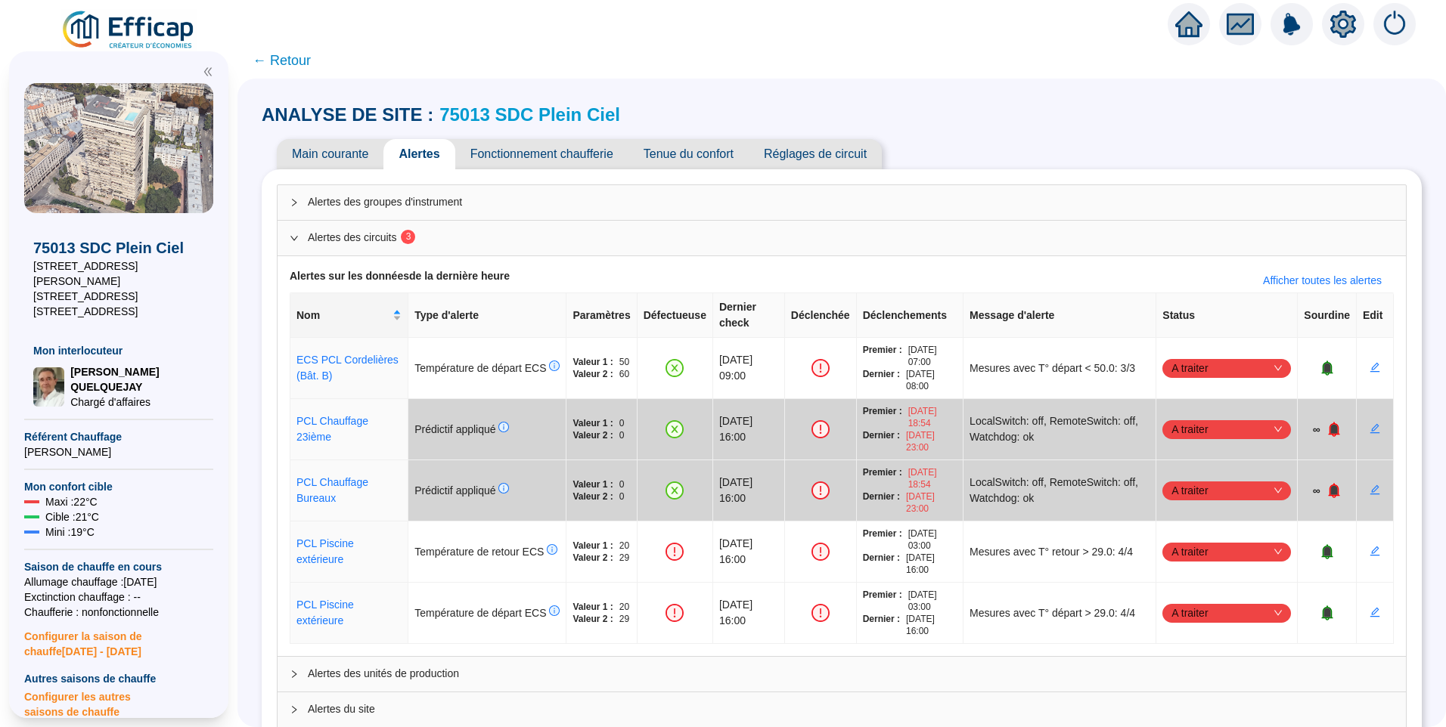
click at [566, 155] on span "Fonctionnement chaufferie" at bounding box center [541, 154] width 173 height 30
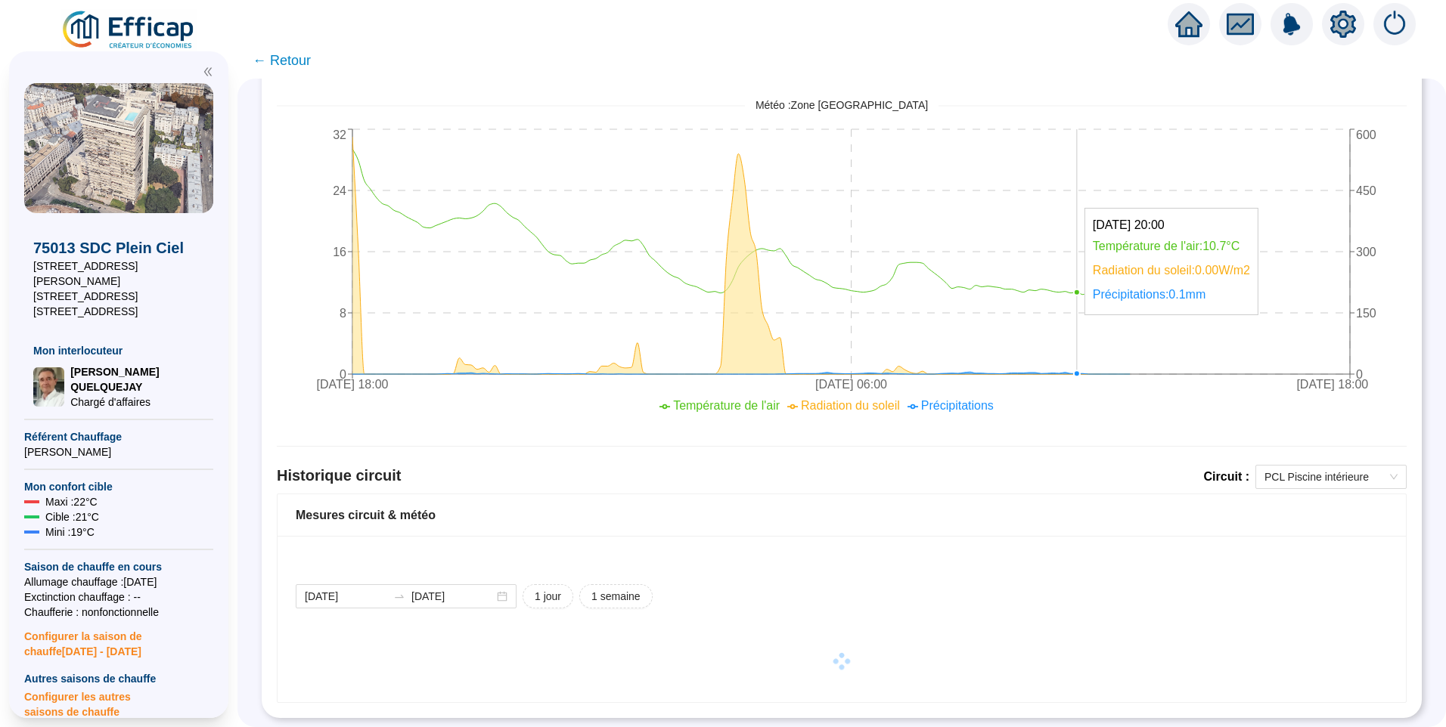
scroll to position [653, 0]
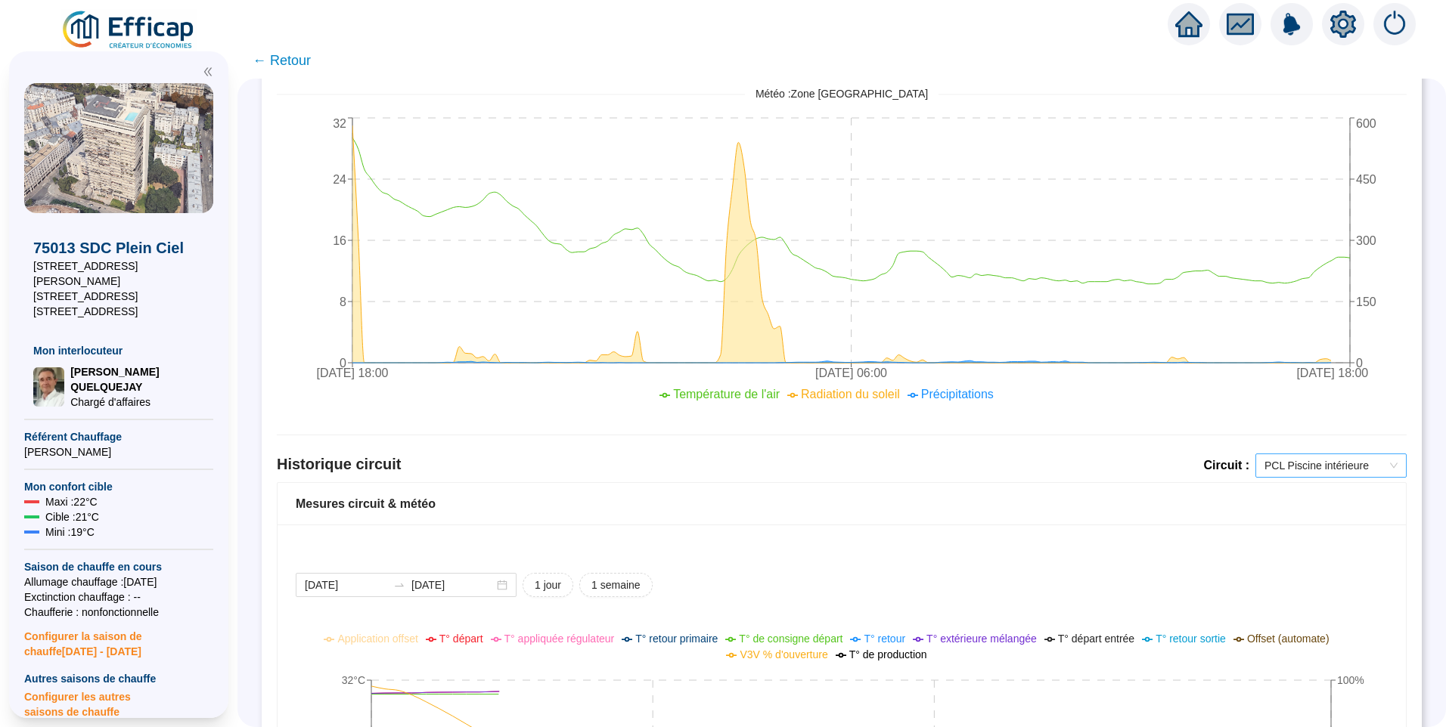
click at [1264, 463] on span "PCL Piscine intérieure" at bounding box center [1330, 465] width 133 height 23
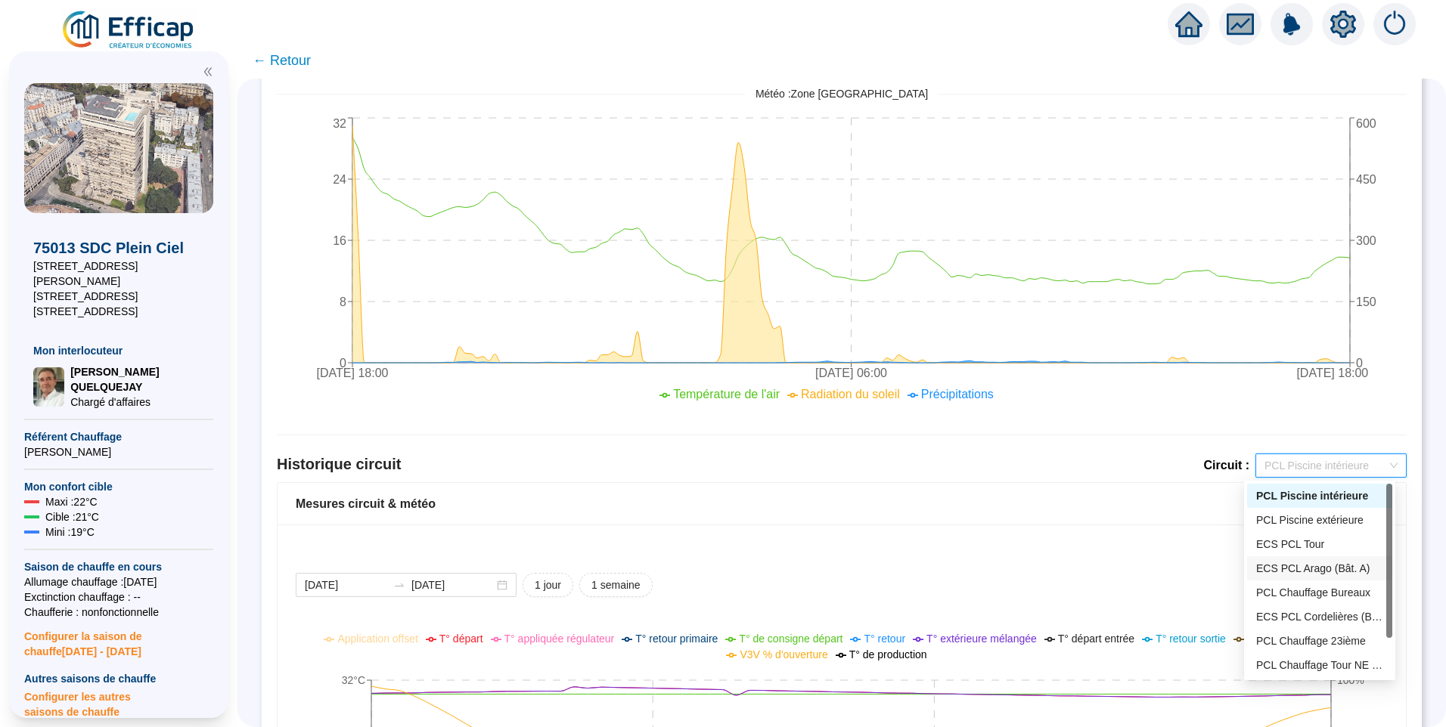
click at [1279, 572] on div "ECS PCL Arago (Bât. A)" at bounding box center [1319, 569] width 127 height 16
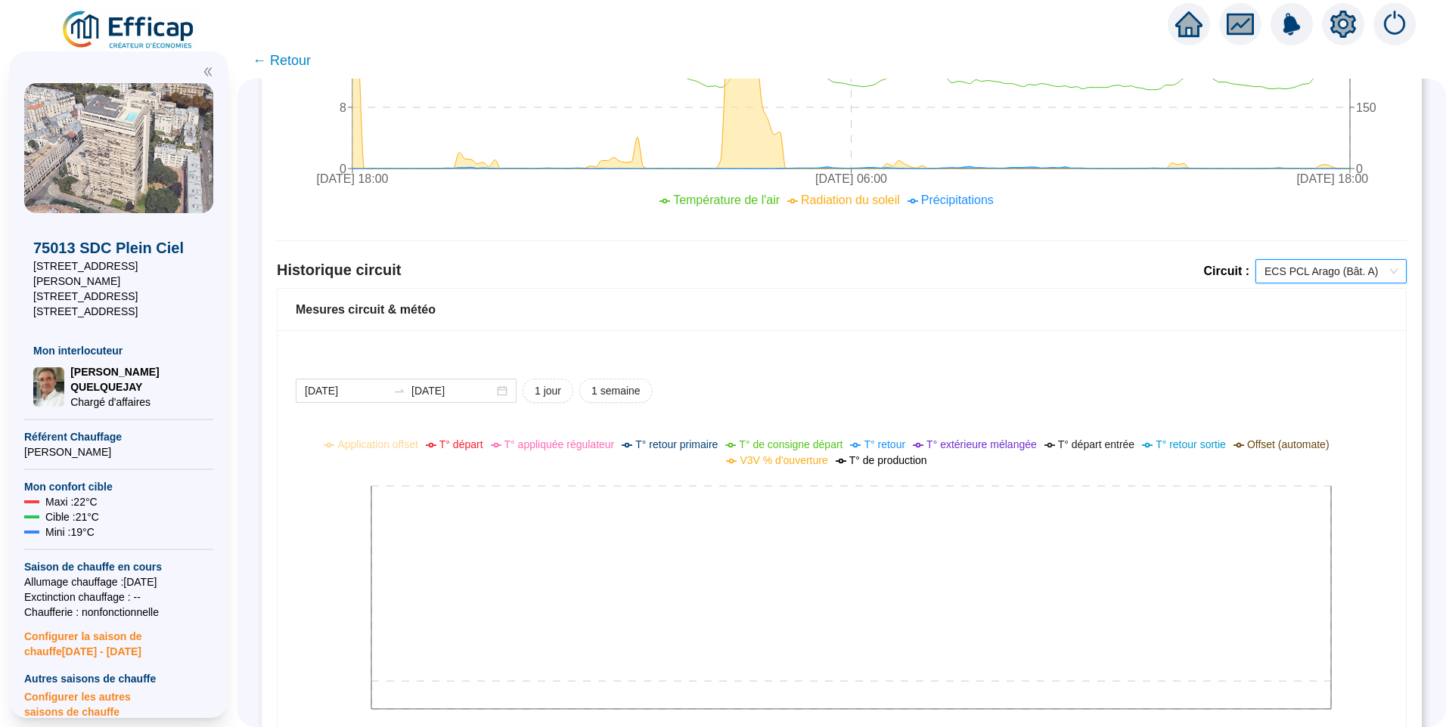
scroll to position [910, 0]
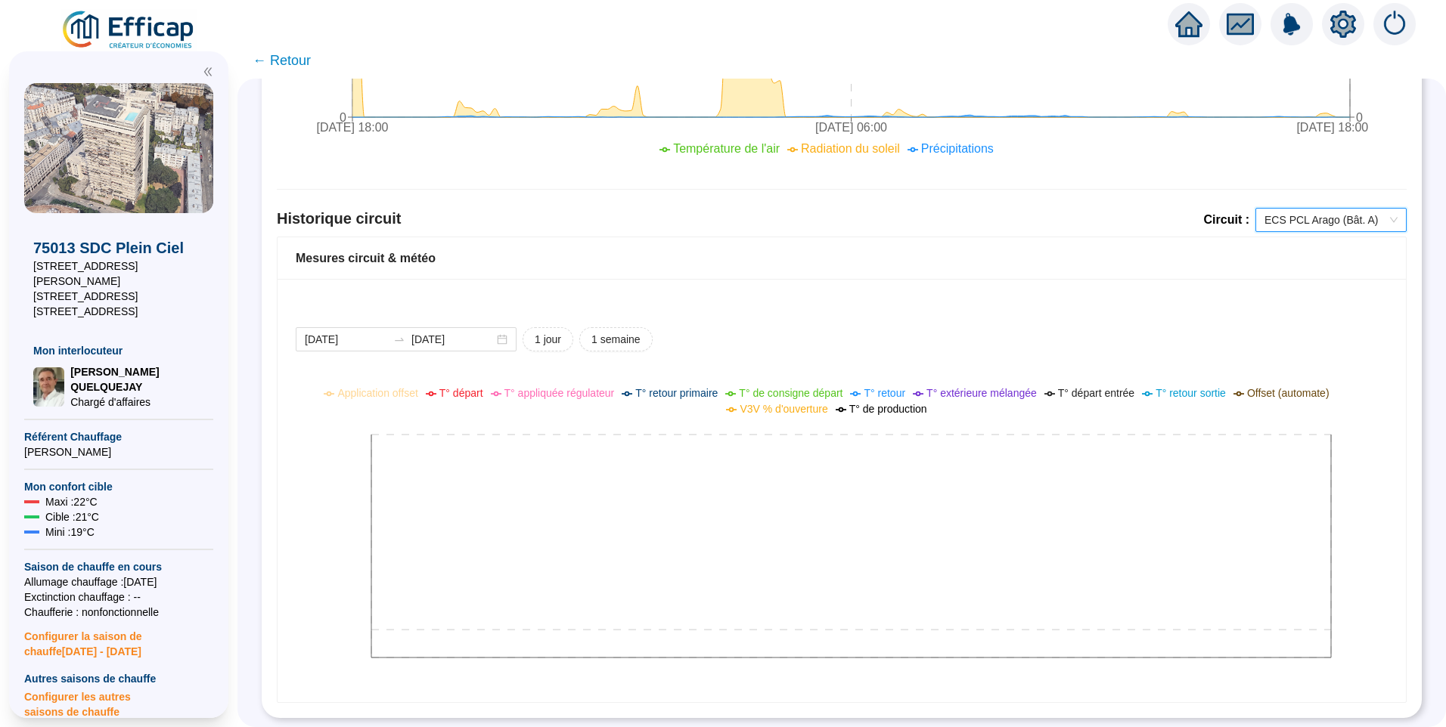
drag, startPoint x: 604, startPoint y: 323, endPoint x: 615, endPoint y: 321, distance: 10.7
click at [605, 332] on span "1 semaine" at bounding box center [615, 340] width 49 height 16
type input "2025-09-19"
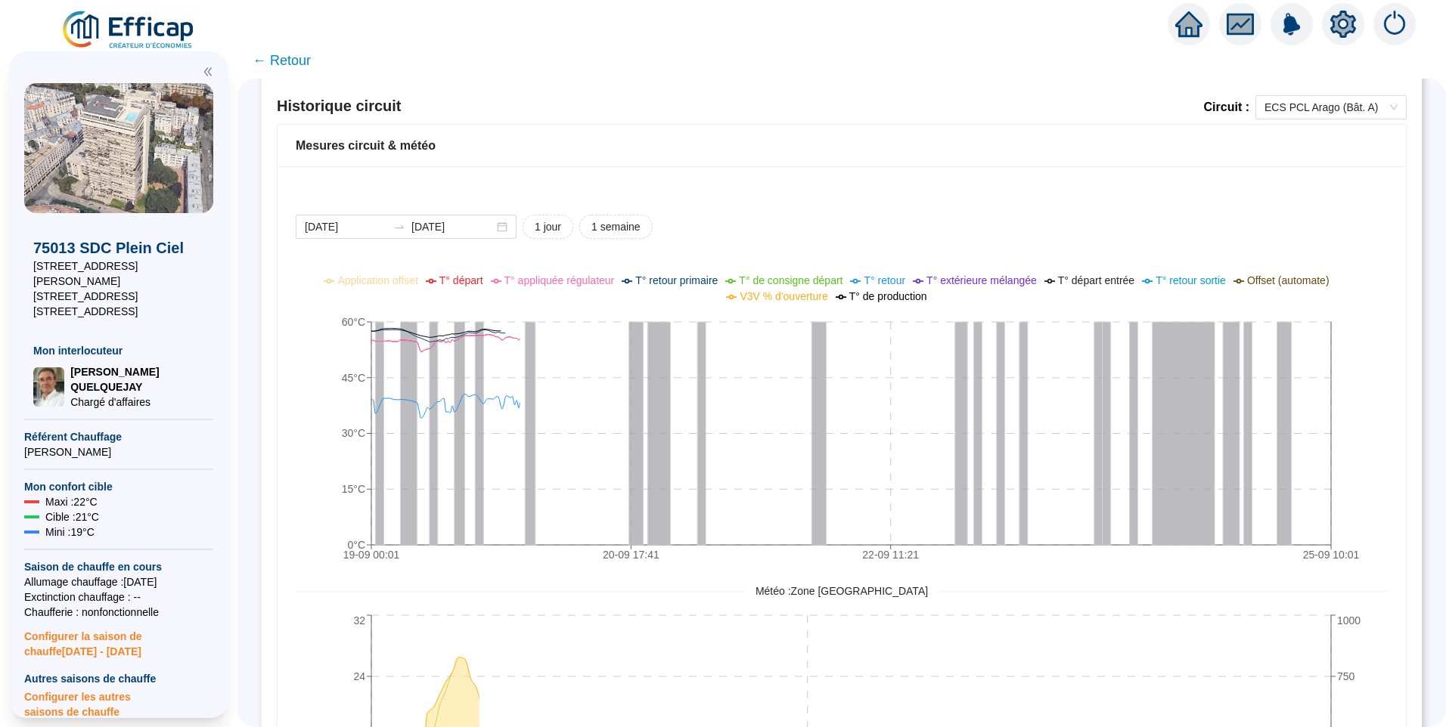
scroll to position [1062, 0]
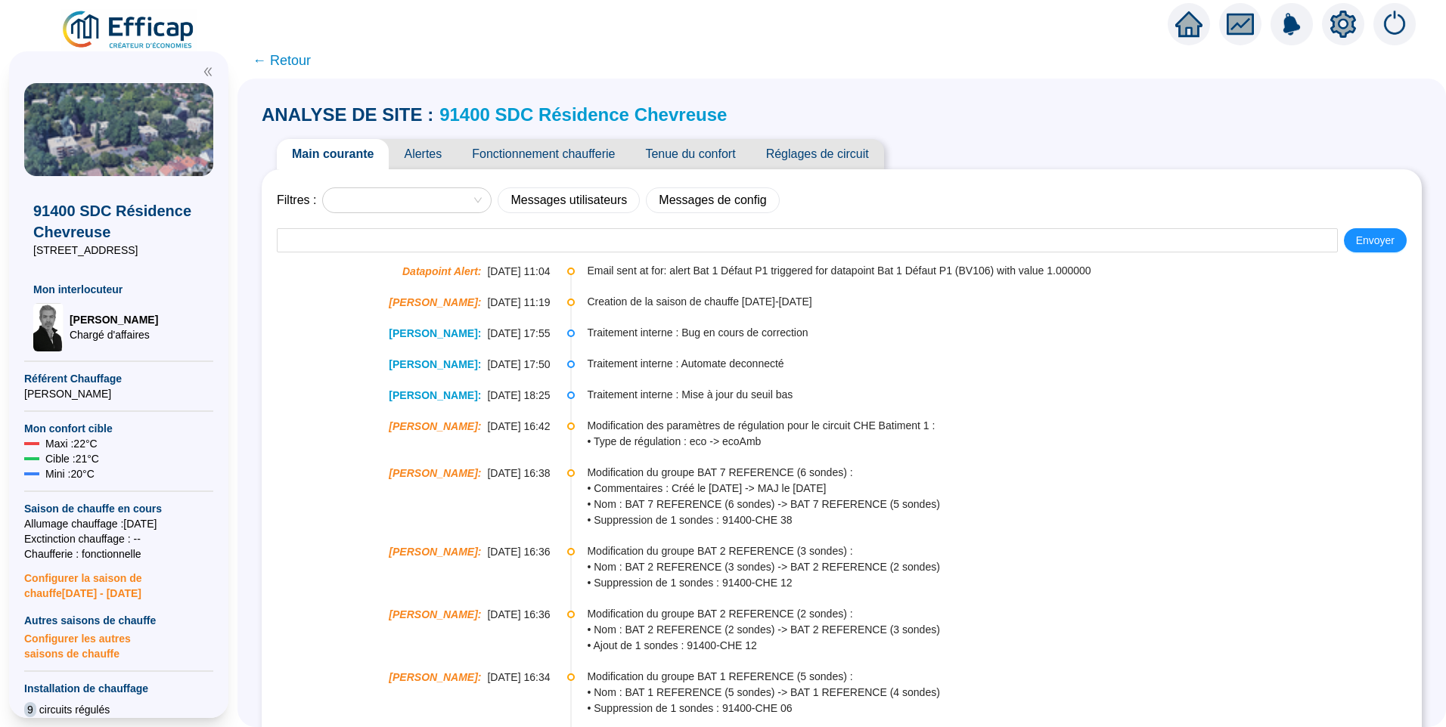
click at [504, 113] on link "91400 SDC Résidence Chevreuse" at bounding box center [582, 114] width 287 height 20
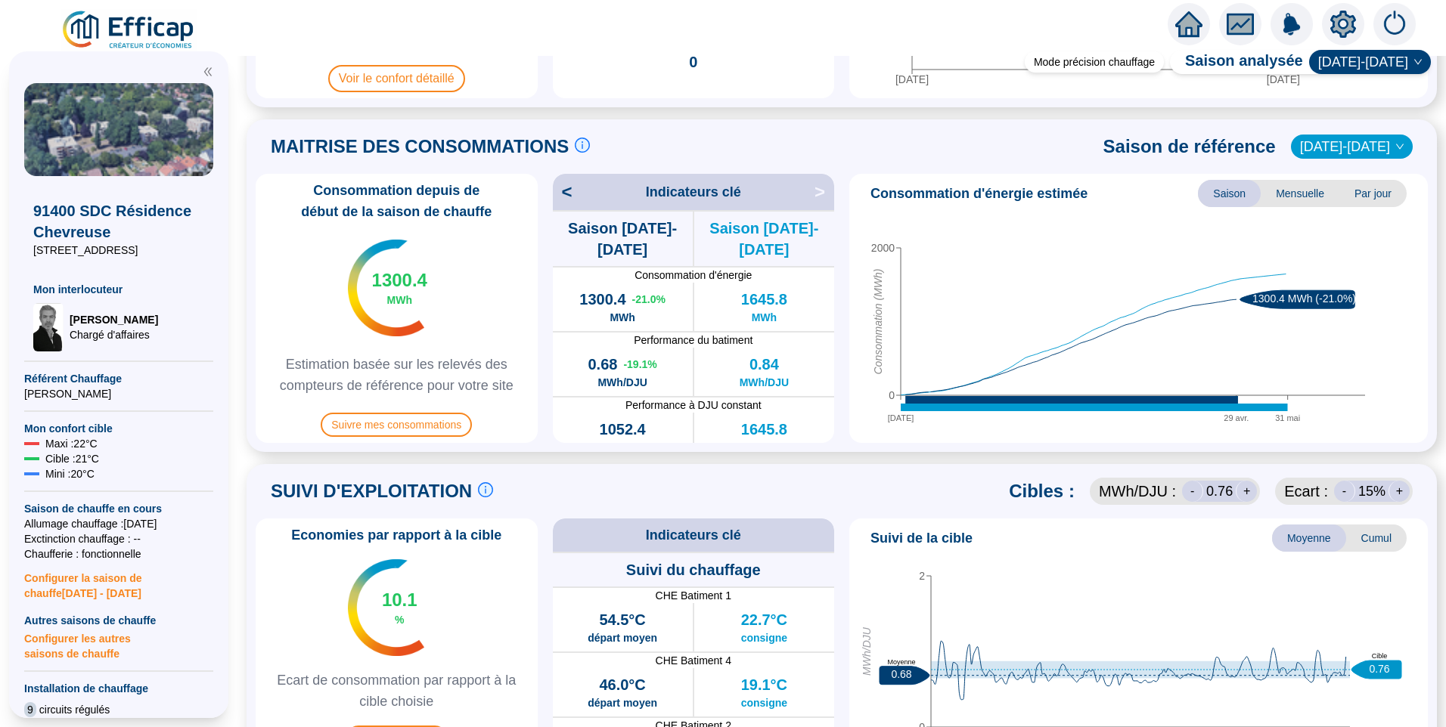
scroll to position [605, 0]
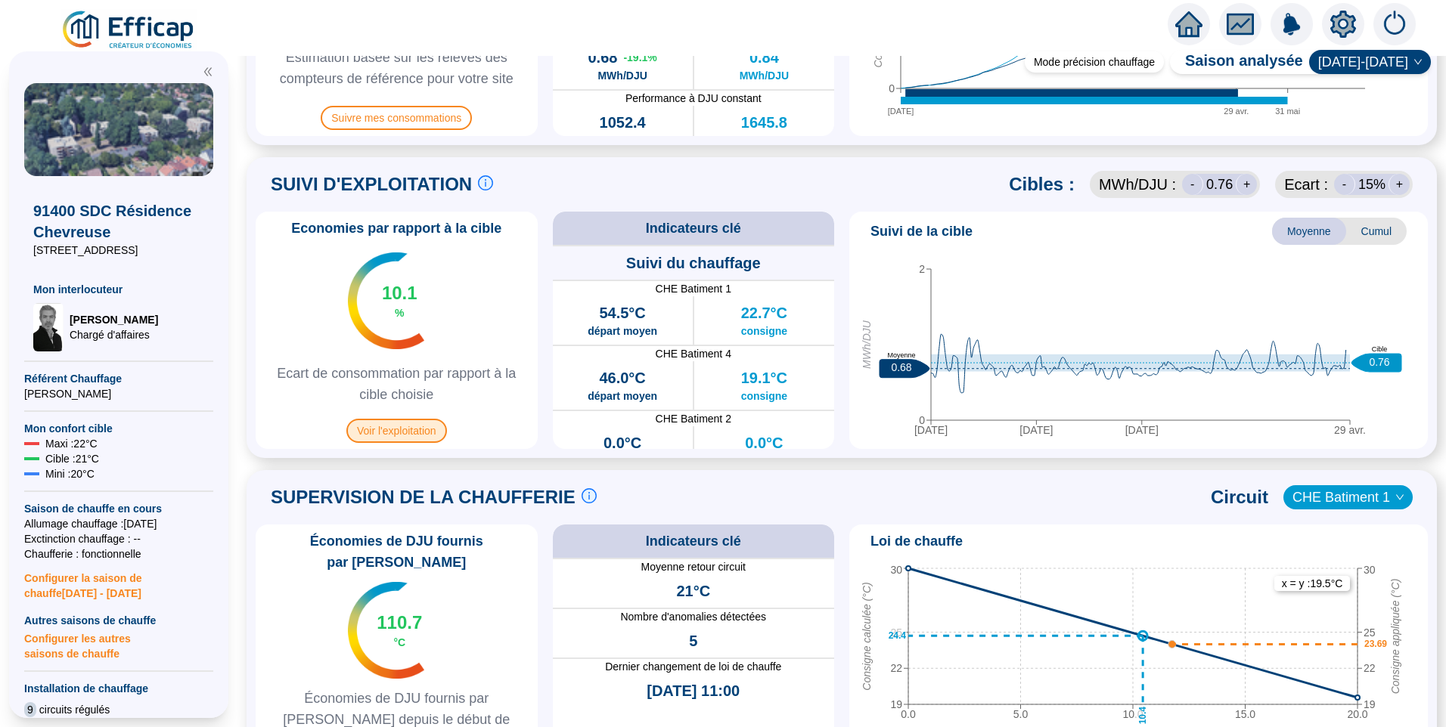
click at [387, 429] on span "Voir l'exploitation" at bounding box center [396, 431] width 101 height 24
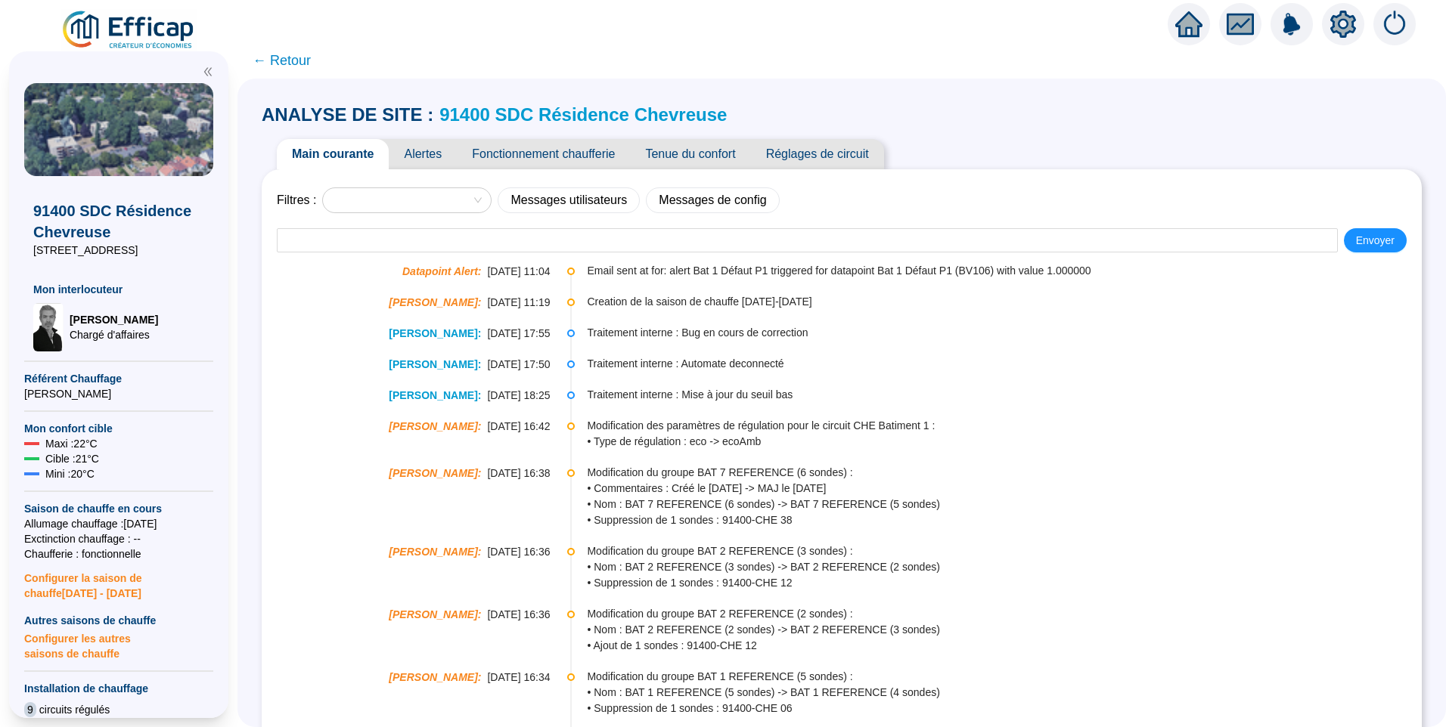
click at [433, 154] on span "Alertes" at bounding box center [423, 154] width 68 height 30
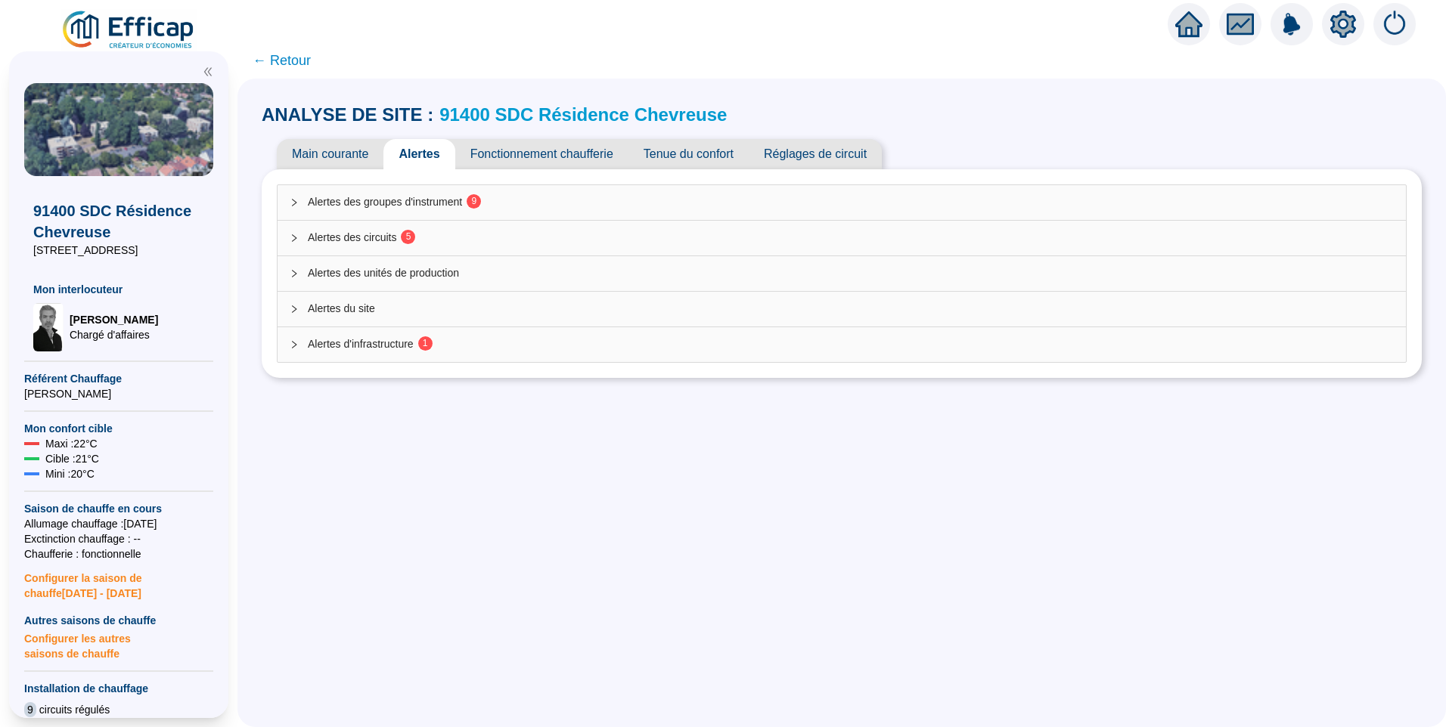
click at [457, 353] on div "Alertes d'infrastructure 1" at bounding box center [842, 344] width 1128 height 35
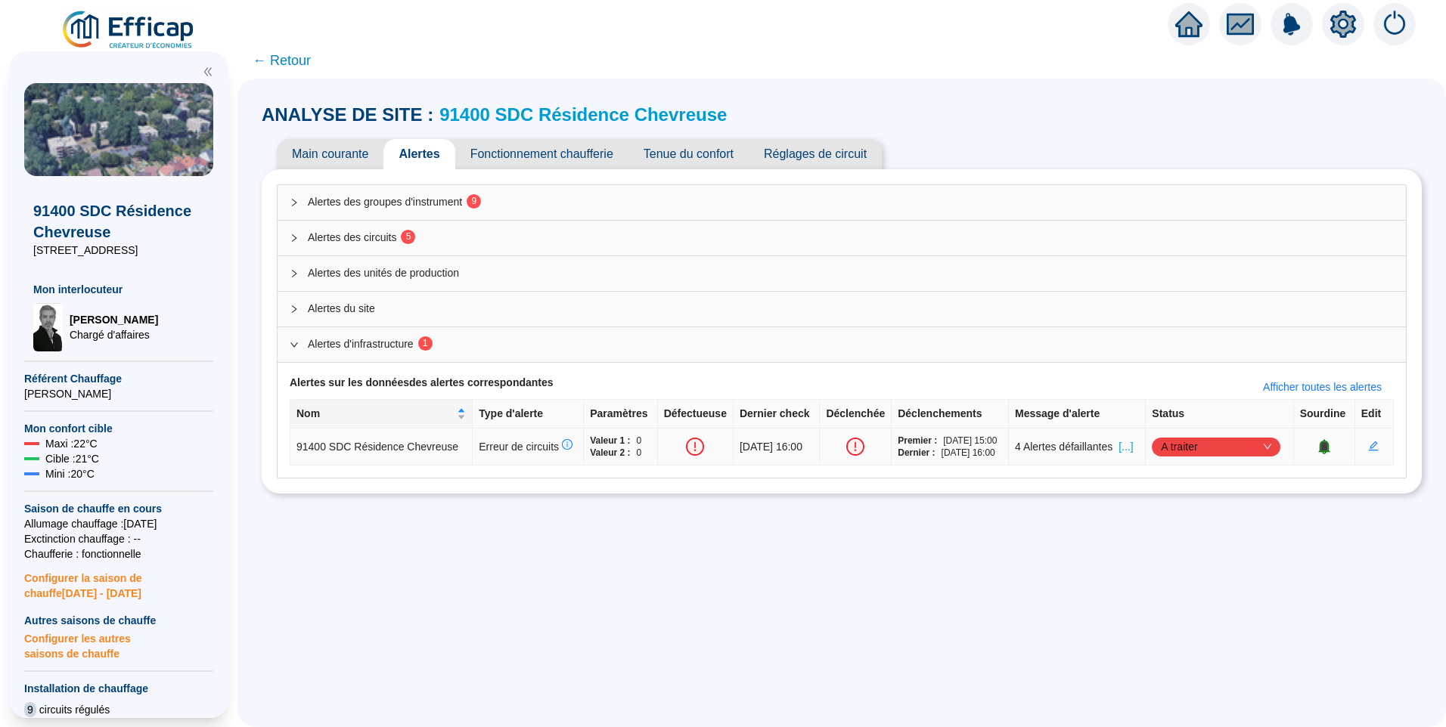
click at [1131, 450] on span "[...]" at bounding box center [1125, 447] width 14 height 16
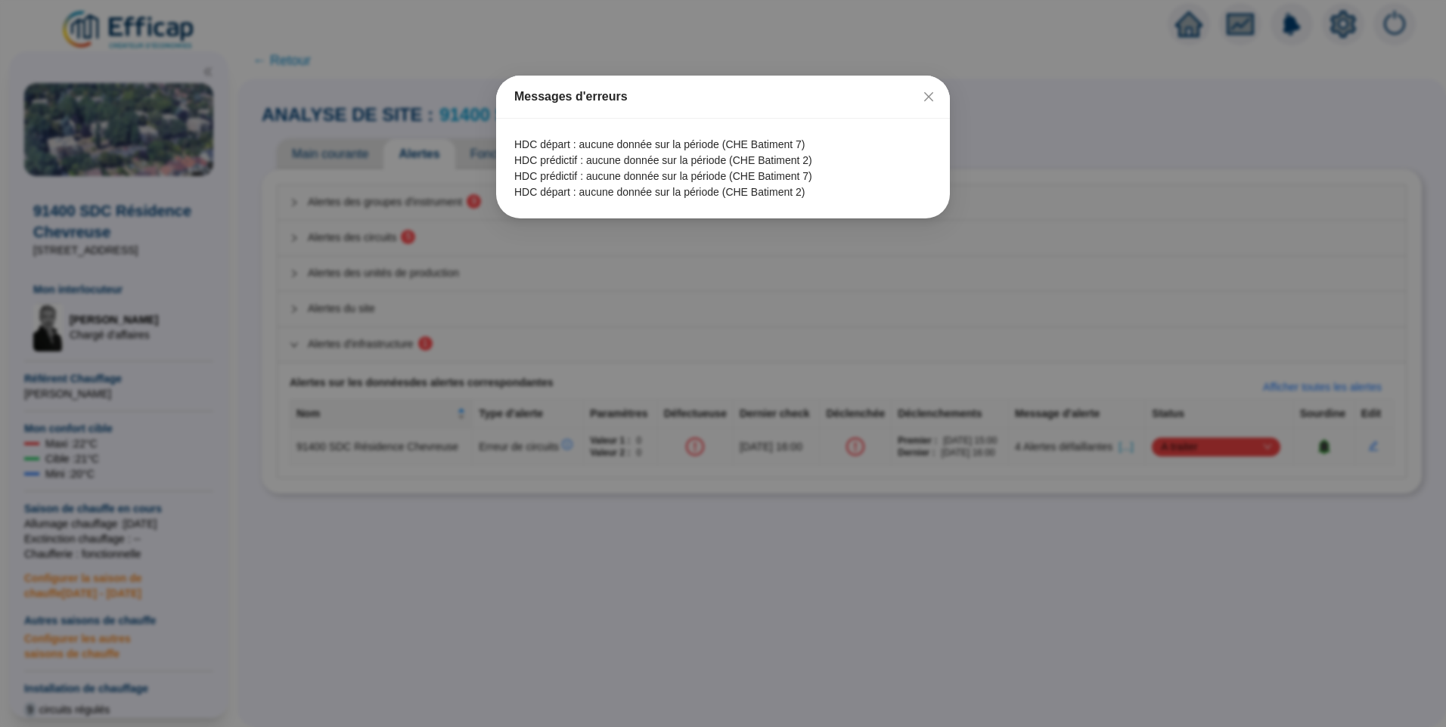
click at [546, 495] on div "Messages d'erreurs HDC départ : aucune donnée sur la période (CHE Batiment 7) H…" at bounding box center [723, 363] width 1446 height 727
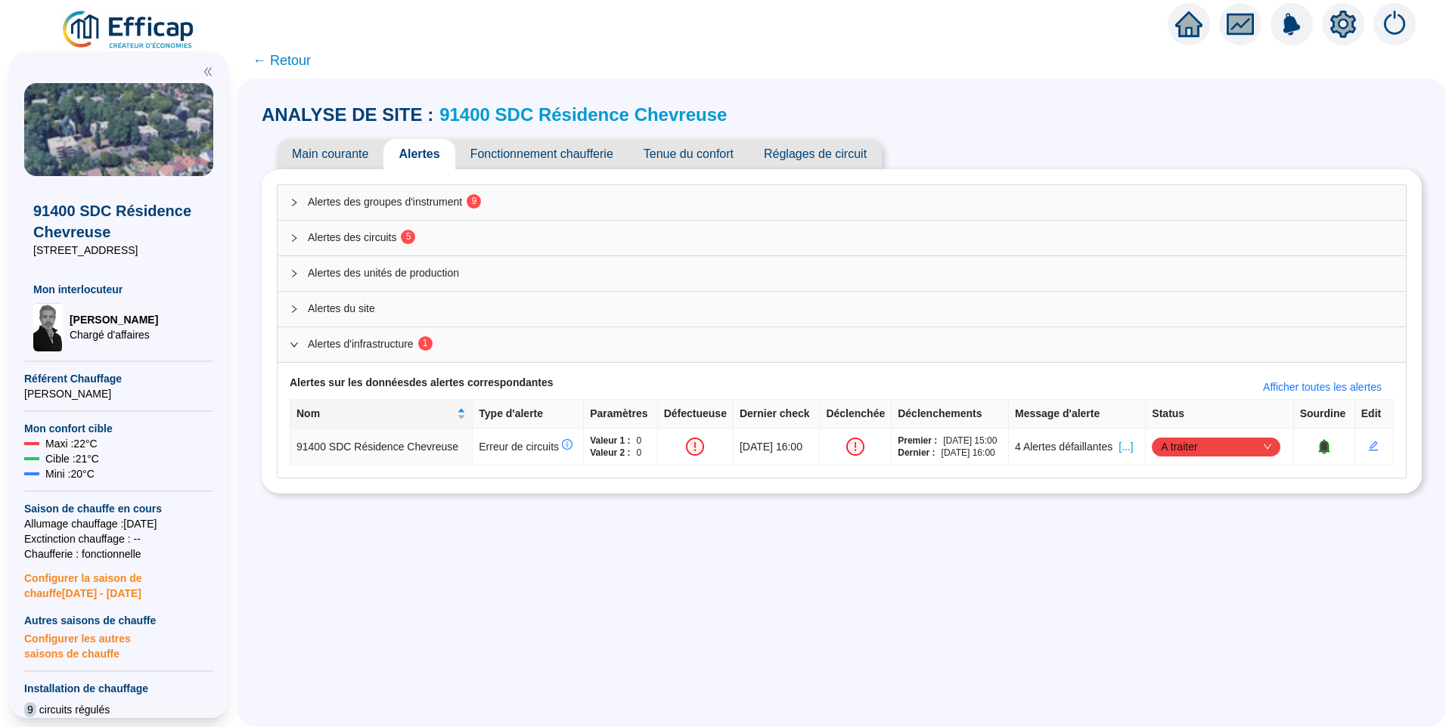
click at [380, 241] on span "Alertes des circuits 5" at bounding box center [851, 238] width 1086 height 16
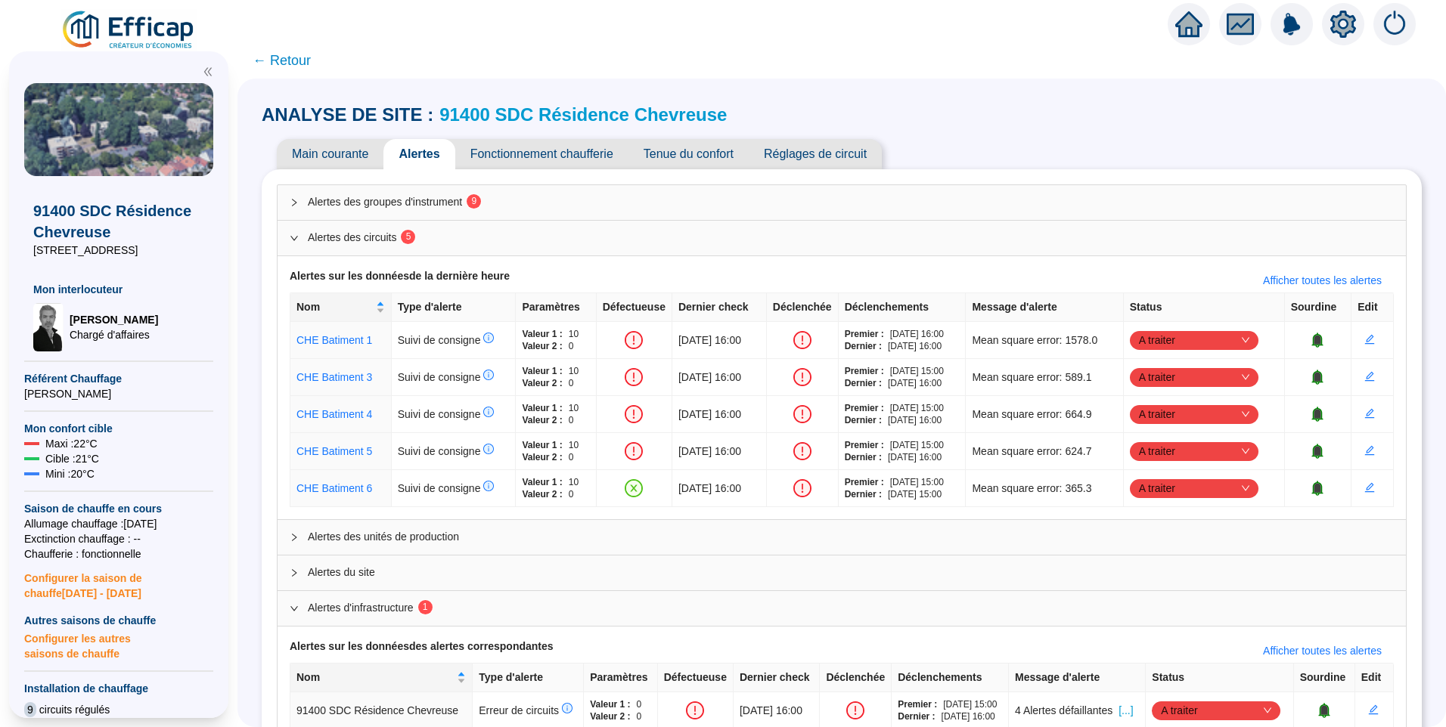
click at [471, 215] on div "Alertes des groupes d'instrument 9" at bounding box center [842, 202] width 1128 height 35
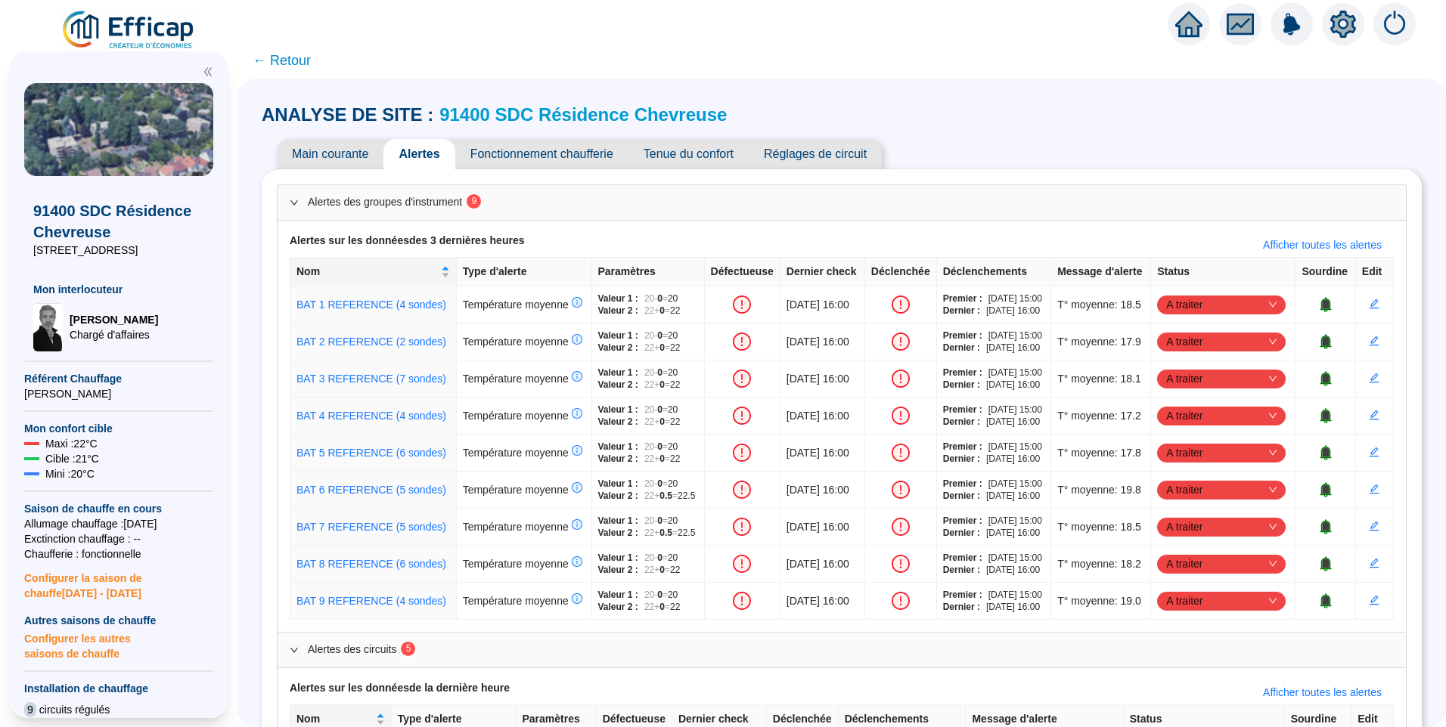
click at [602, 117] on link "91400 SDC Résidence Chevreuse" at bounding box center [582, 114] width 287 height 20
